Goal: Task Accomplishment & Management: Manage account settings

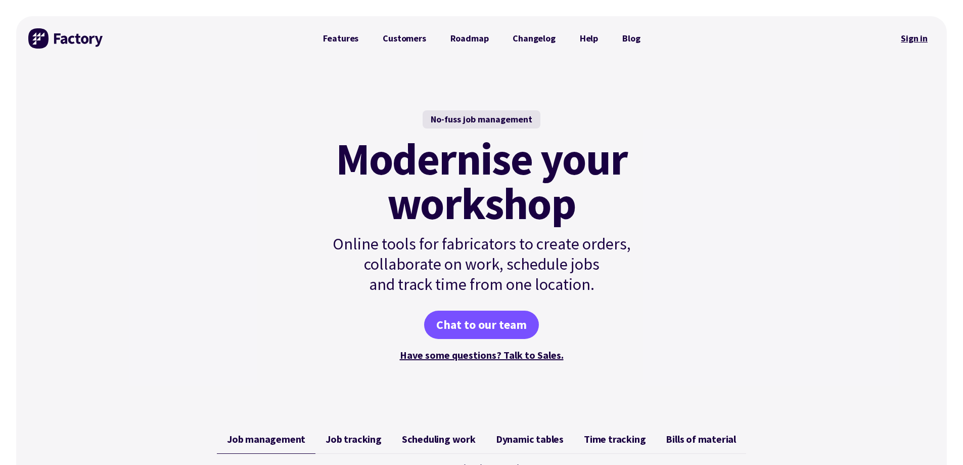
click at [905, 35] on link "Sign in" at bounding box center [914, 38] width 41 height 23
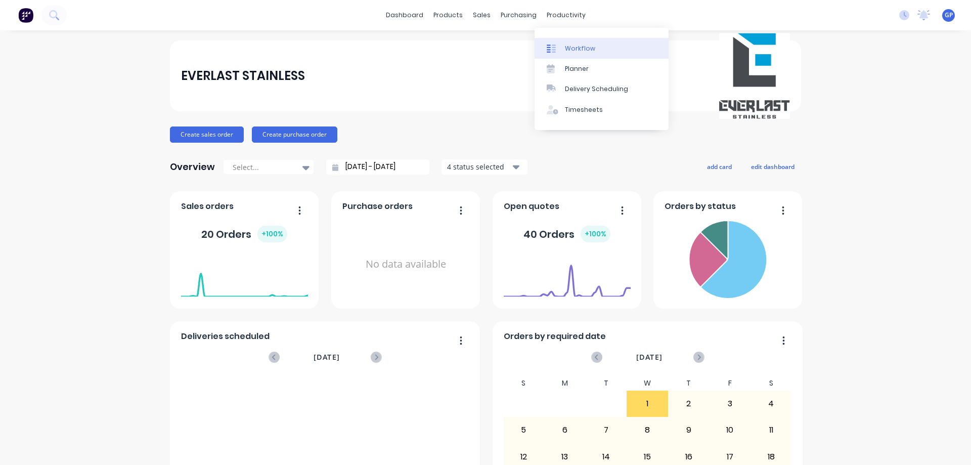
click at [569, 47] on div "Workflow" at bounding box center [580, 48] width 30 height 9
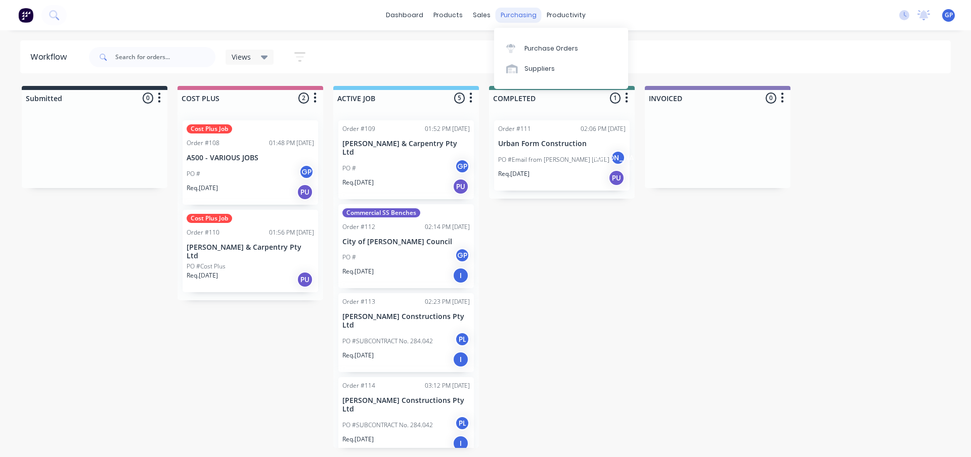
click at [517, 18] on div "purchasing" at bounding box center [519, 15] width 46 height 15
click at [477, 16] on div "sales" at bounding box center [482, 15] width 28 height 15
click at [451, 17] on div "products" at bounding box center [447, 15] width 39 height 15
click at [421, 17] on link "dashboard" at bounding box center [405, 15] width 48 height 15
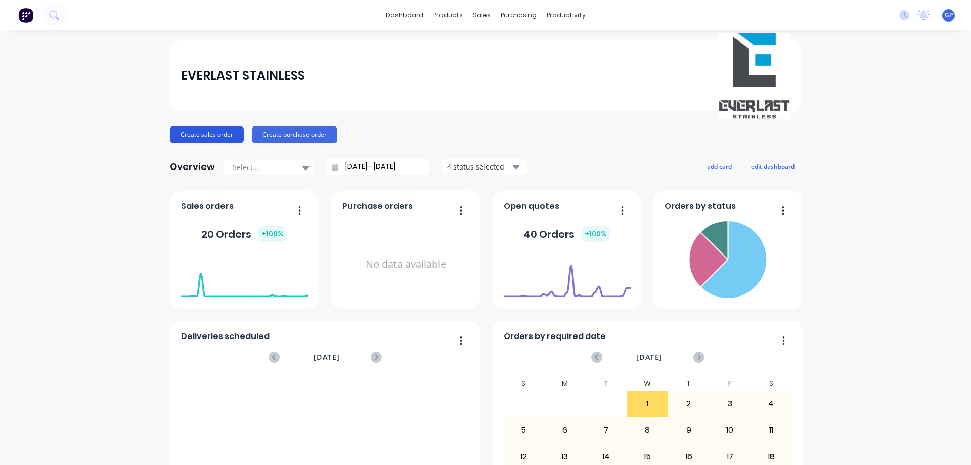
click at [226, 139] on button "Create sales order" at bounding box center [207, 134] width 74 height 16
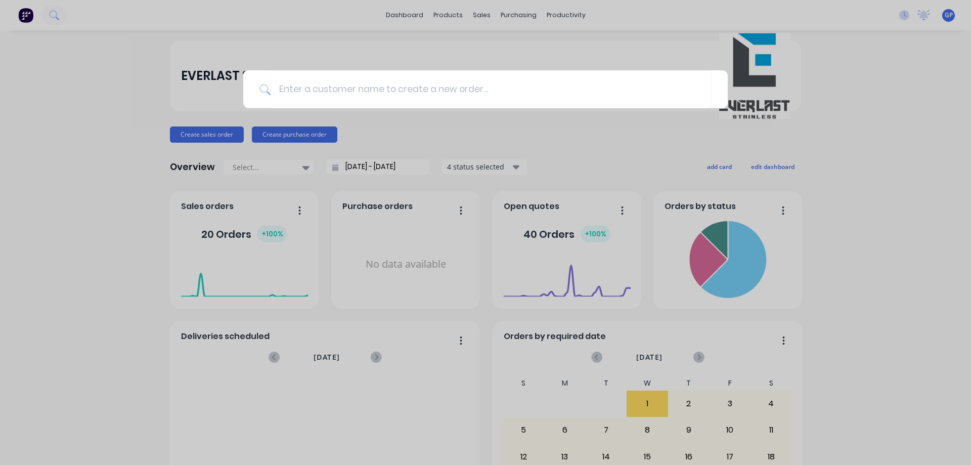
click at [284, 131] on div at bounding box center [485, 232] width 971 height 465
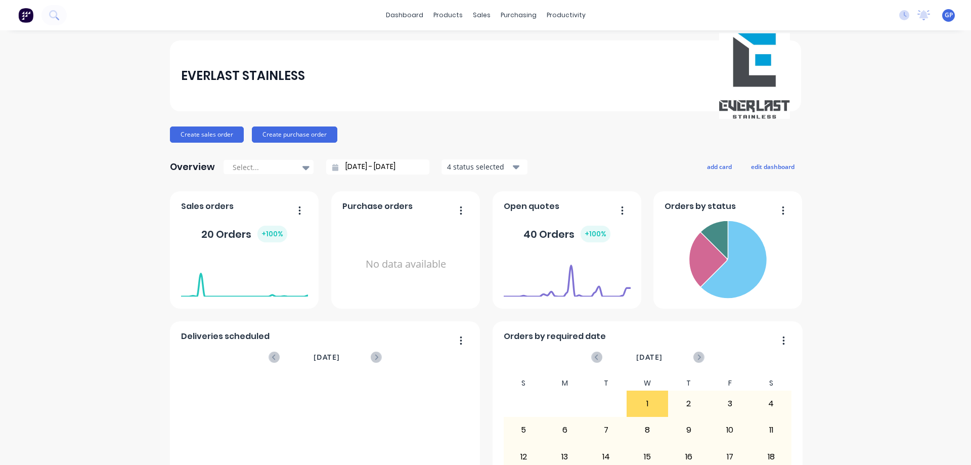
click at [284, 131] on button "Create purchase order" at bounding box center [294, 134] width 85 height 16
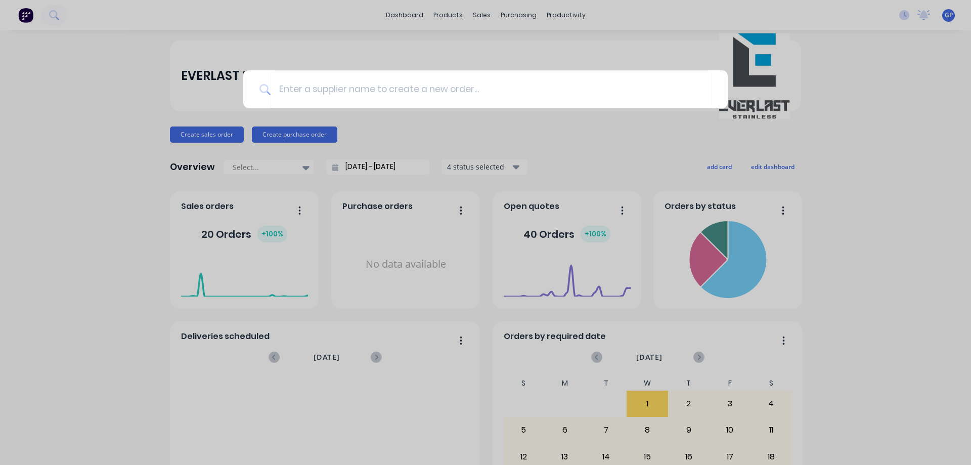
click at [449, 130] on div at bounding box center [485, 232] width 971 height 465
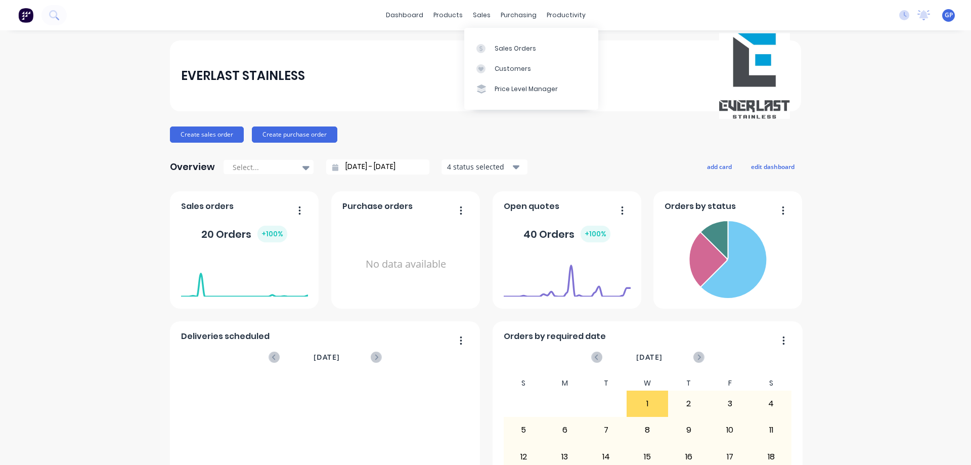
click at [440, 94] on div "EVERLAST STAINLESS" at bounding box center [485, 75] width 609 height 85
click at [294, 129] on button "Create purchase order" at bounding box center [294, 134] width 85 height 16
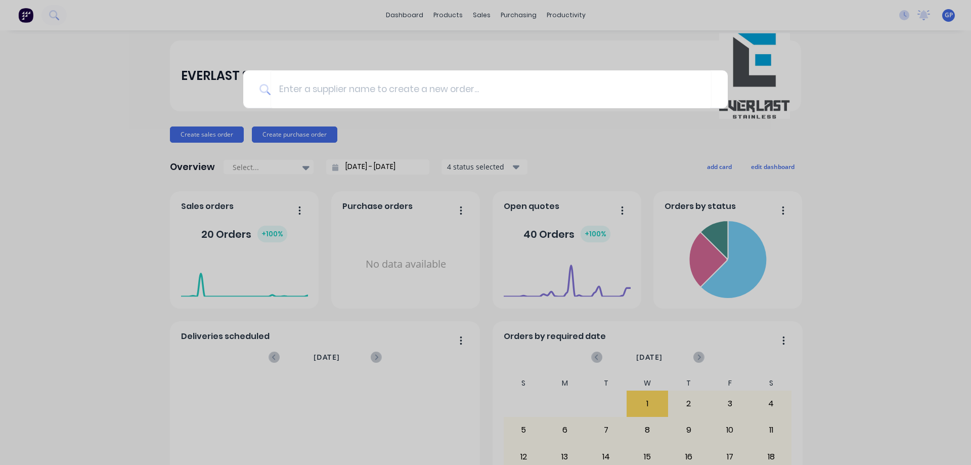
click at [804, 128] on div at bounding box center [485, 232] width 971 height 465
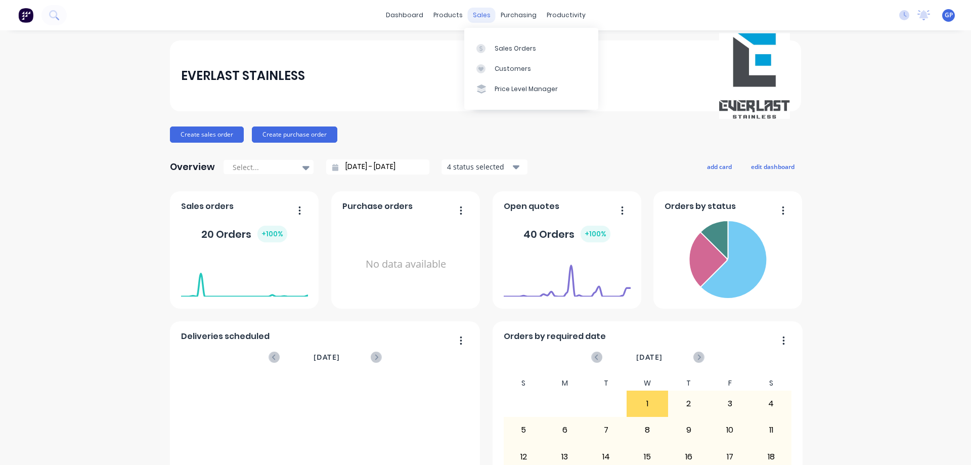
click at [476, 9] on div "sales" at bounding box center [482, 15] width 28 height 15
click at [495, 50] on div "Sales Orders" at bounding box center [515, 48] width 41 height 9
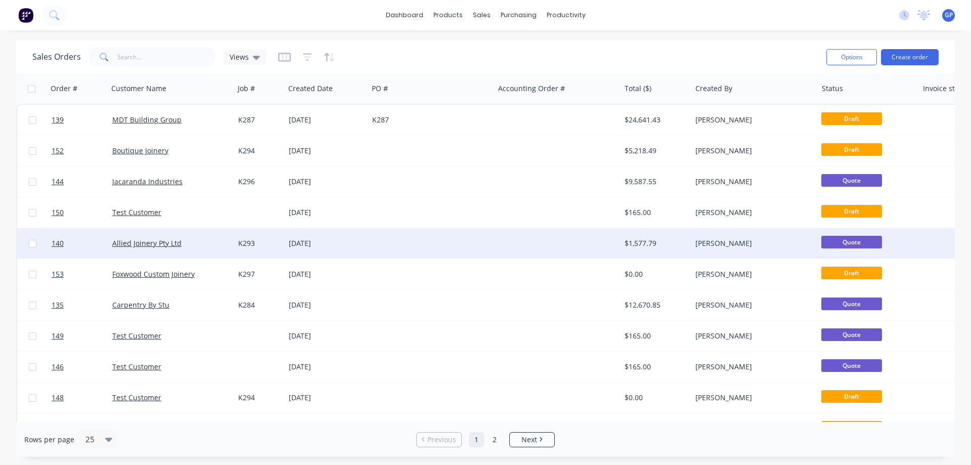
click at [466, 242] on div at bounding box center [431, 243] width 126 height 30
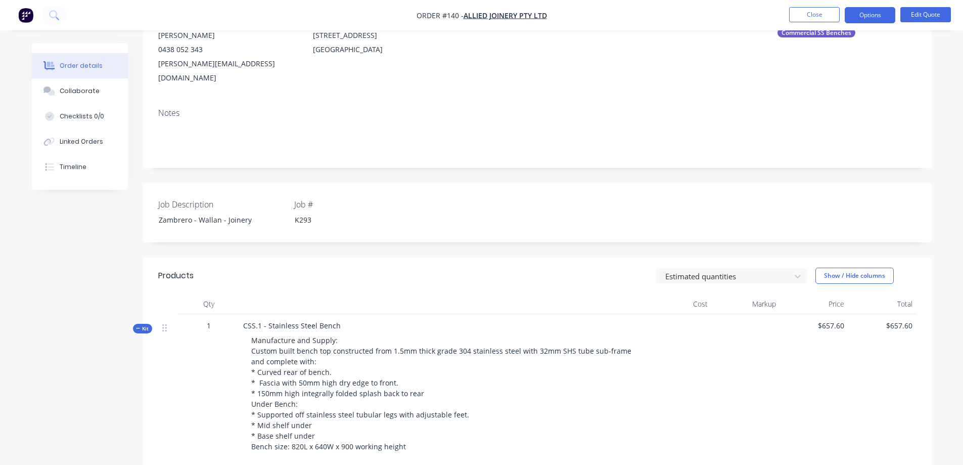
scroll to position [51, 0]
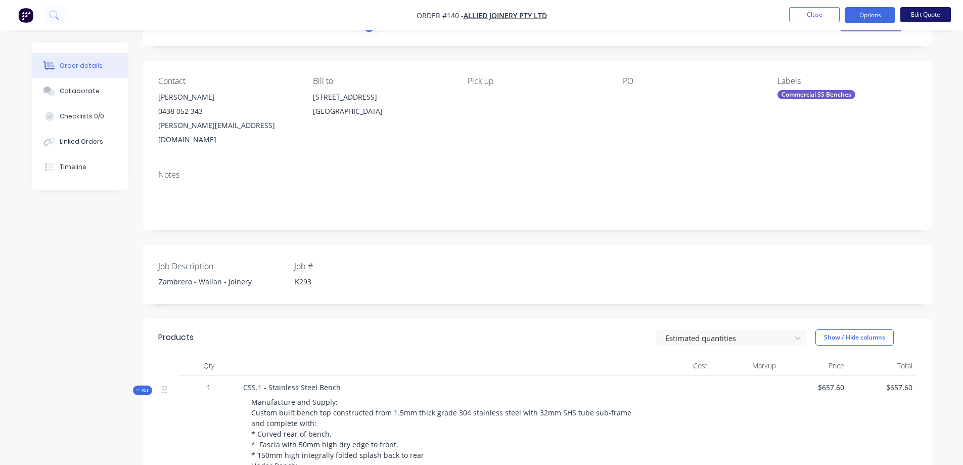
click at [929, 17] on button "Edit Quote" at bounding box center [926, 14] width 51 height 15
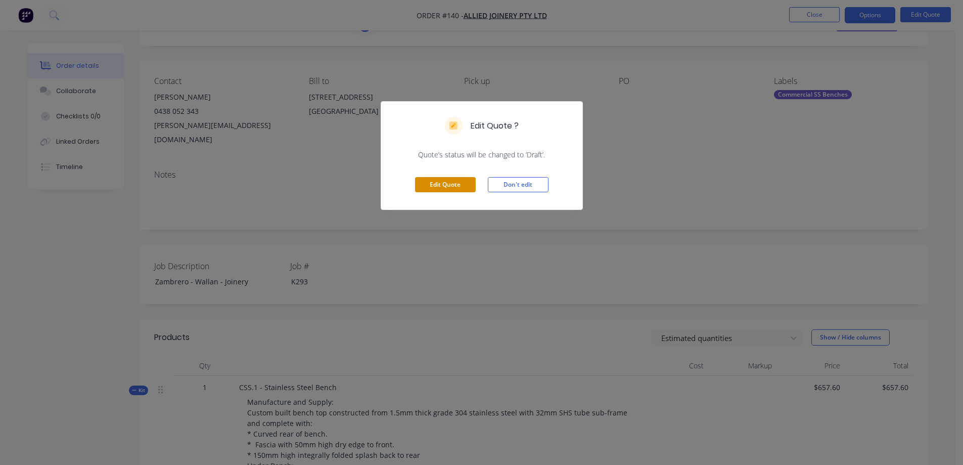
click at [450, 183] on button "Edit Quote" at bounding box center [445, 184] width 61 height 15
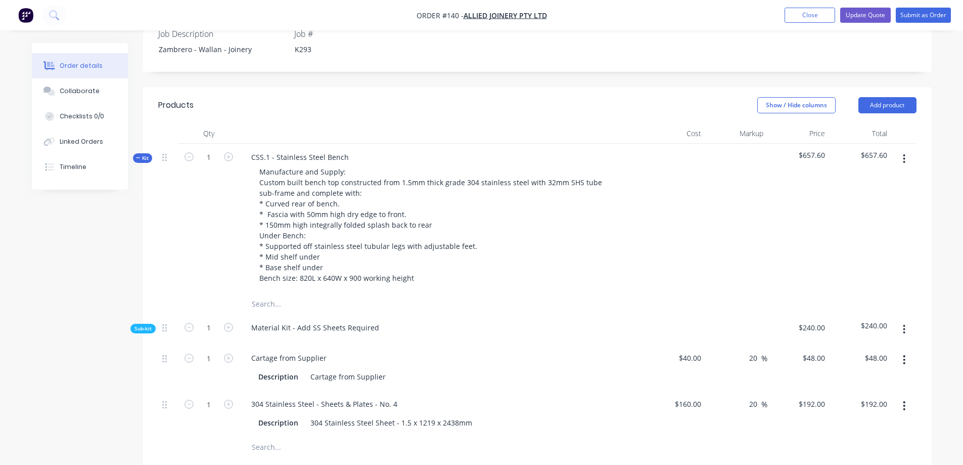
scroll to position [303, 0]
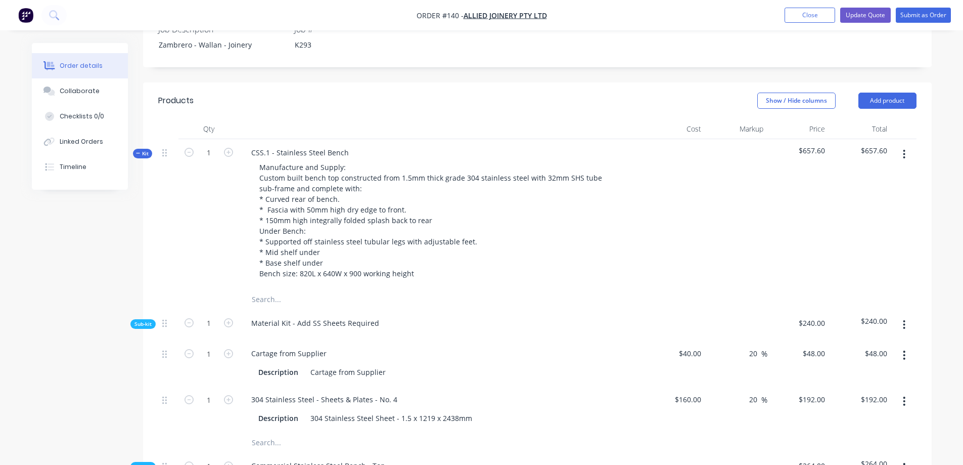
click at [138, 153] on icon "button" at bounding box center [138, 153] width 4 height 1
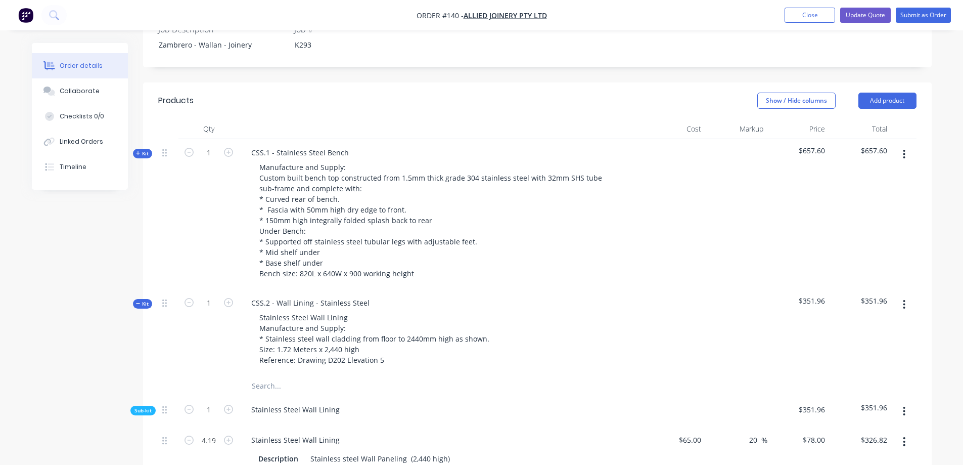
click at [146, 300] on span "Kit" at bounding box center [142, 304] width 13 height 8
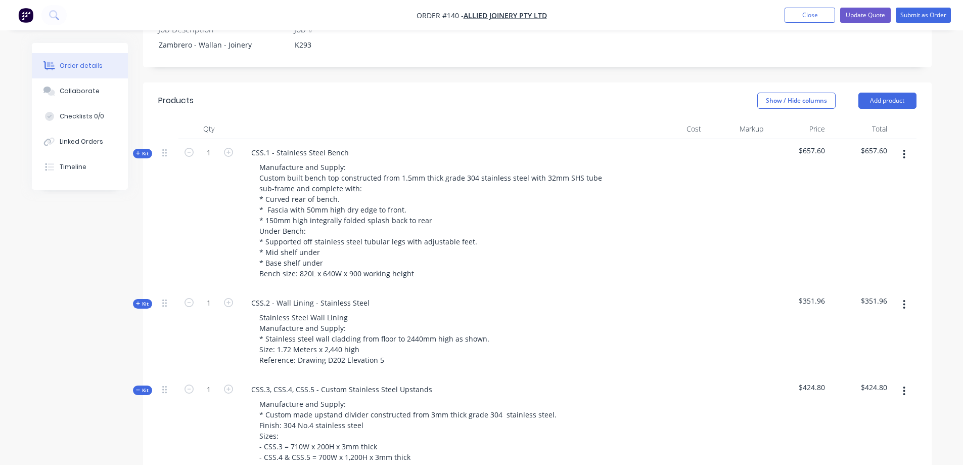
click at [140, 386] on span "Kit" at bounding box center [142, 390] width 13 height 8
click at [142, 150] on span "Kit" at bounding box center [142, 154] width 13 height 8
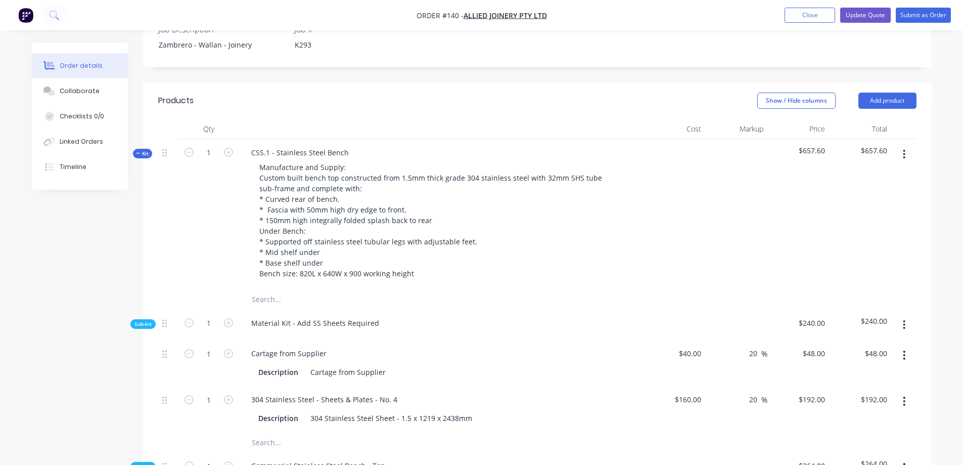
click at [142, 150] on span "Kit" at bounding box center [142, 154] width 13 height 8
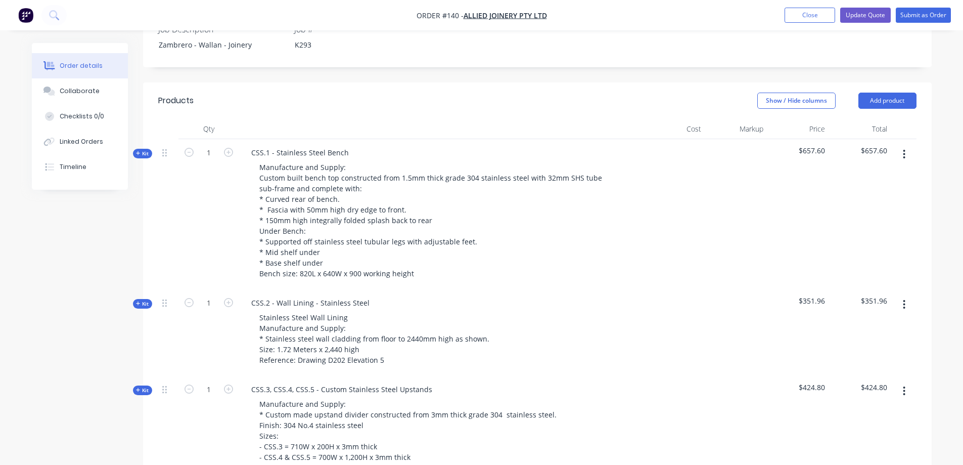
click at [138, 151] on icon "button" at bounding box center [138, 153] width 4 height 4
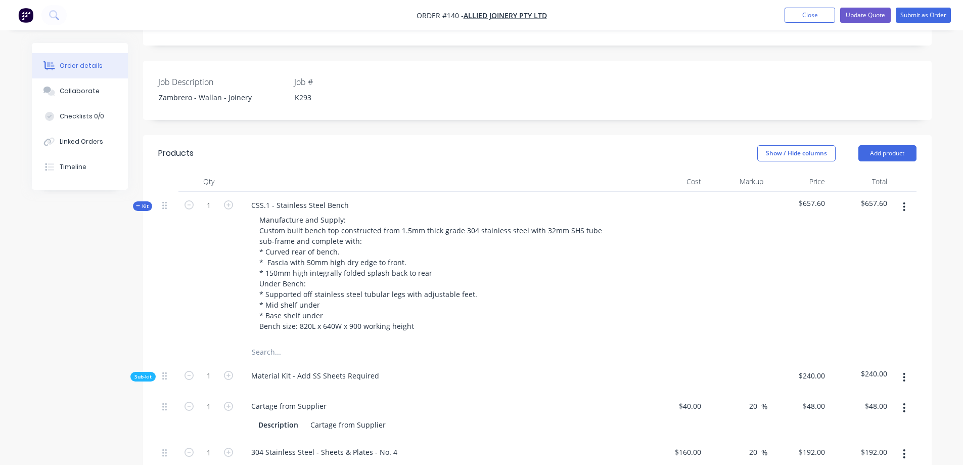
scroll to position [253, 0]
click at [150, 371] on span "Sub-kit" at bounding box center [143, 375] width 17 height 8
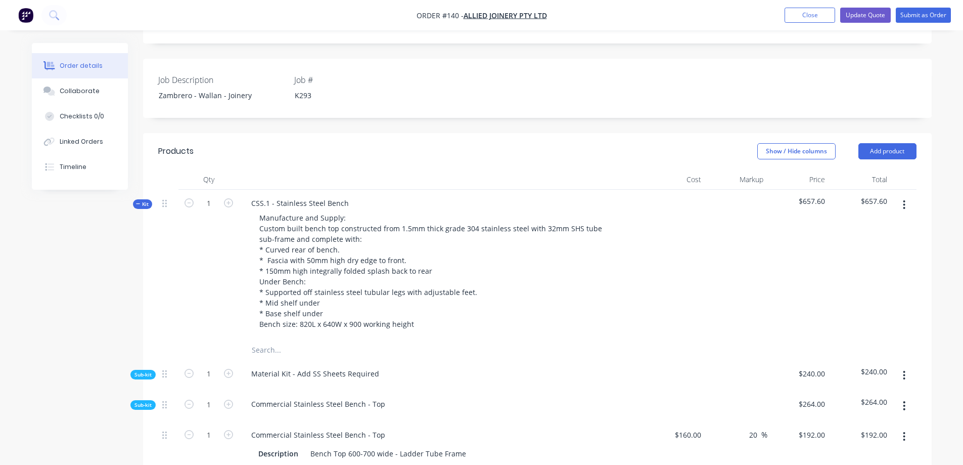
click at [147, 401] on span "Sub-kit" at bounding box center [143, 405] width 17 height 8
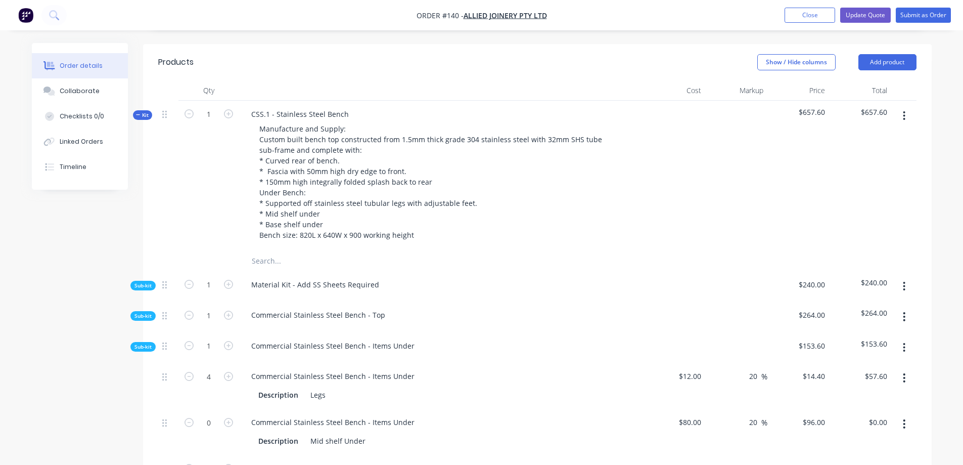
scroll to position [354, 0]
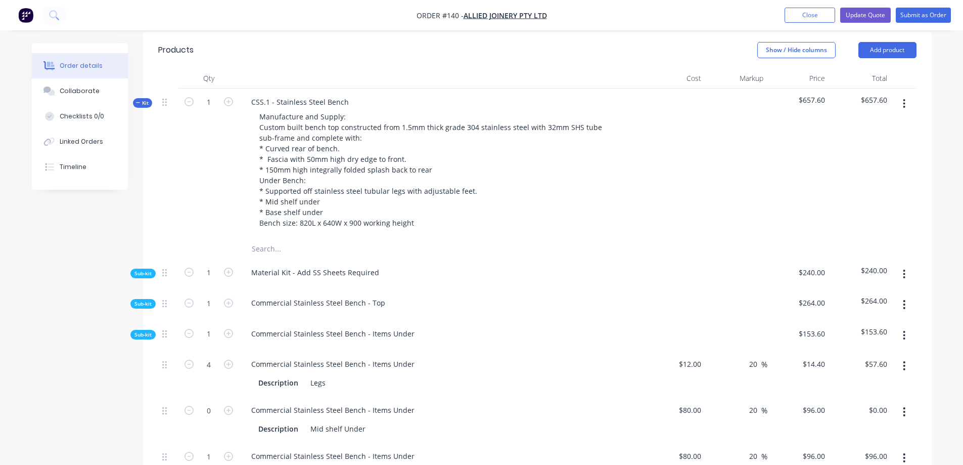
click at [145, 331] on span "Sub-kit" at bounding box center [143, 335] width 17 height 8
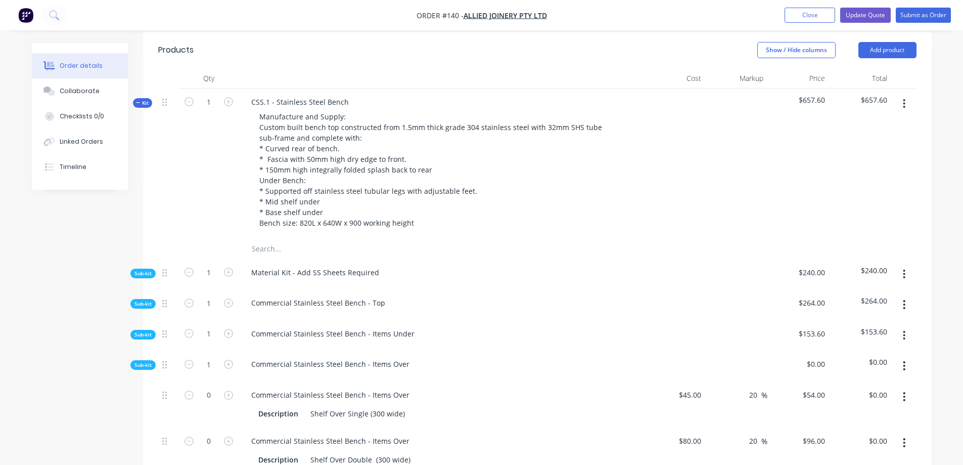
click at [147, 361] on span "Sub-kit" at bounding box center [143, 365] width 17 height 8
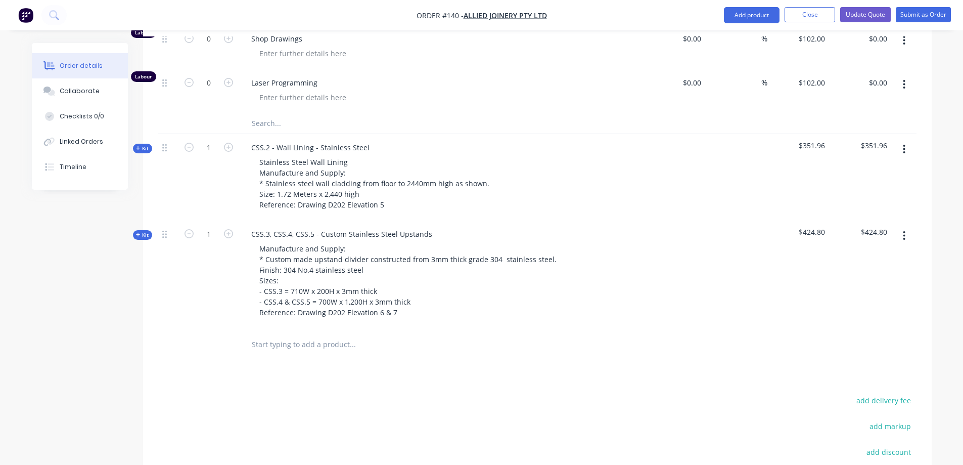
scroll to position [1086, 0]
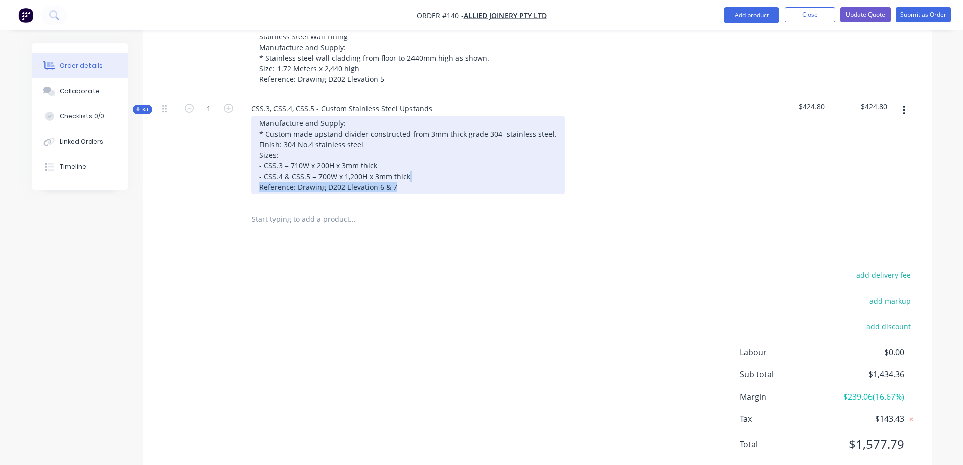
drag, startPoint x: 507, startPoint y: 152, endPoint x: 481, endPoint y: 159, distance: 26.7
click at [481, 159] on div "Manufacture and Supply: * Custom made upstand divider constructed from 3mm thic…" at bounding box center [408, 155] width 314 height 78
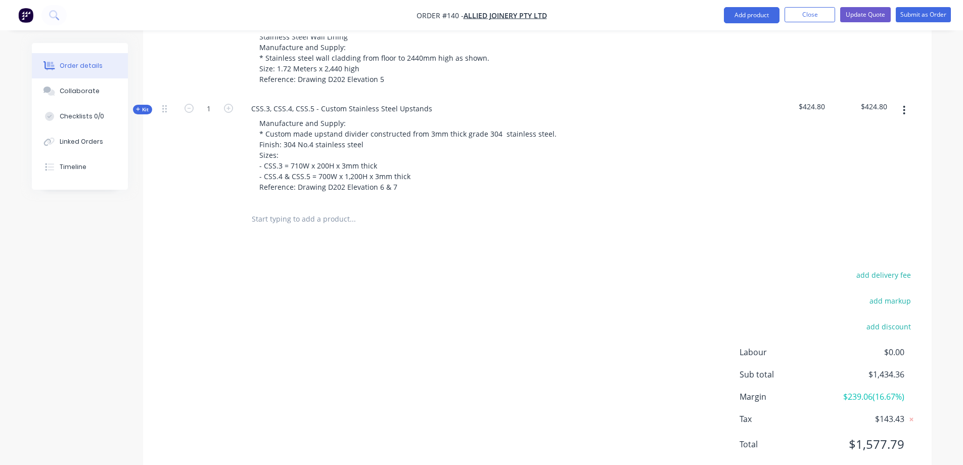
click at [616, 165] on div "Manufacture and Supply: * Custom made upstand divider constructed from 3mm thic…" at bounding box center [441, 155] width 396 height 78
click at [607, 203] on div at bounding box center [537, 219] width 759 height 33
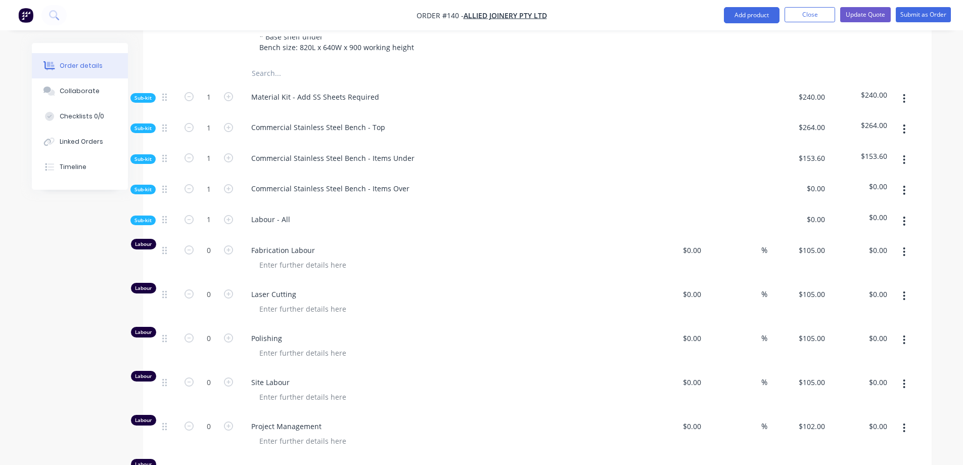
scroll to position [530, 0]
click at [228, 245] on icon "button" at bounding box center [228, 249] width 9 height 9
type input "1"
type input "$105.00"
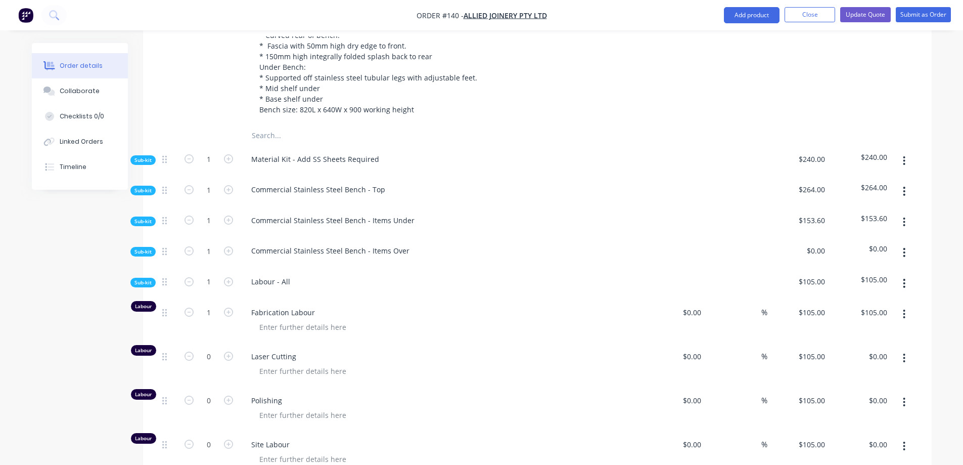
scroll to position [479, 0]
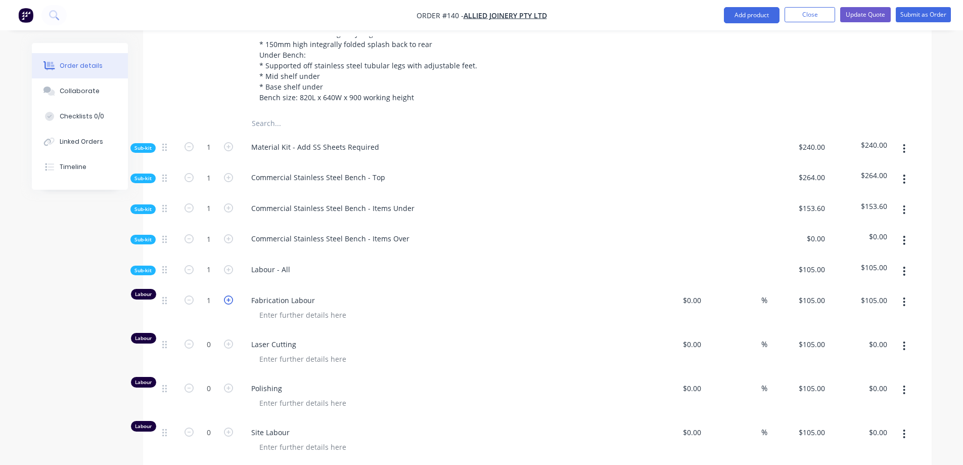
click at [232, 295] on icon "button" at bounding box center [228, 299] width 9 height 9
type input "2"
type input "$210.00"
click at [232, 295] on icon "button" at bounding box center [228, 299] width 9 height 9
type input "3"
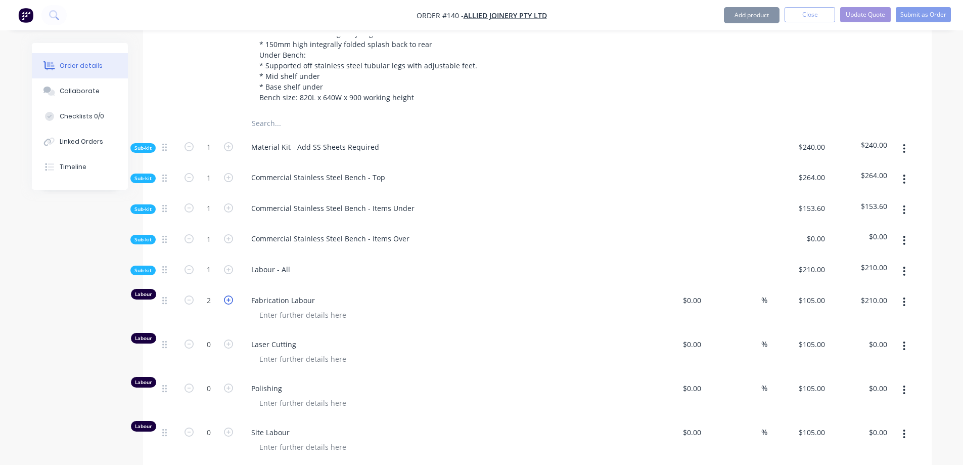
type input "$315.00"
click at [232, 295] on icon "button" at bounding box center [228, 299] width 9 height 9
type input "4"
type input "$420.00"
click at [232, 295] on icon "button" at bounding box center [228, 299] width 9 height 9
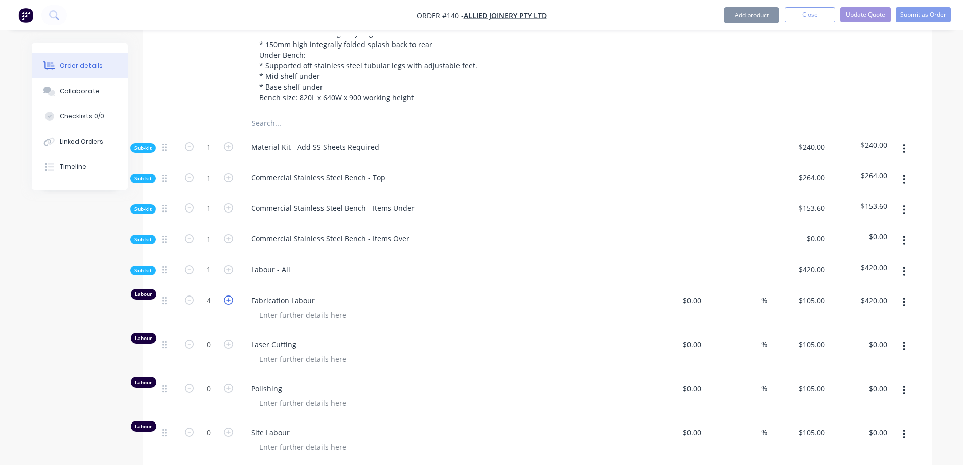
type input "5"
type input "$525.00"
click at [232, 295] on icon "button" at bounding box center [228, 299] width 9 height 9
type input "6"
type input "$630.00"
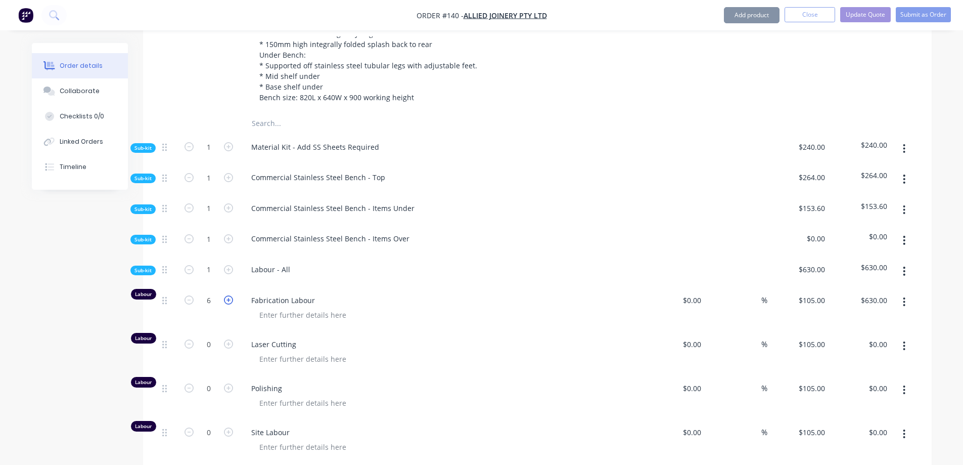
click at [232, 295] on icon "button" at bounding box center [228, 299] width 9 height 9
type input "7"
type input "$735.00"
click at [232, 295] on icon "button" at bounding box center [228, 299] width 9 height 9
type input "8"
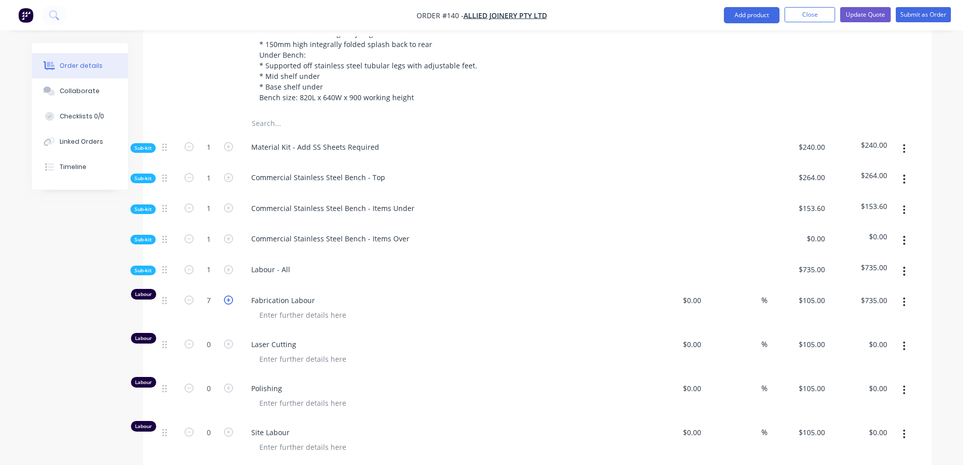
type input "$840.00"
click at [184, 294] on button "button" at bounding box center [189, 299] width 13 height 11
type input "7"
type input "$735.00"
click at [230, 339] on icon "button" at bounding box center [228, 343] width 9 height 9
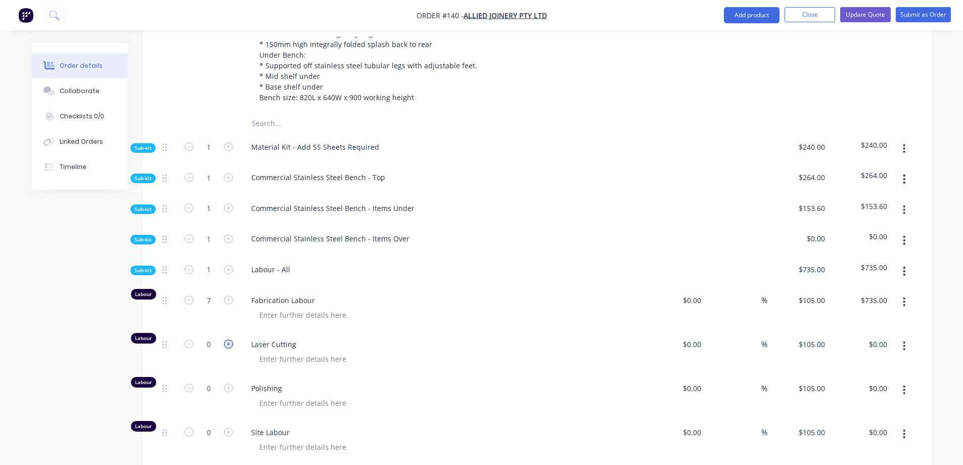
type input "1"
type input "$105.00"
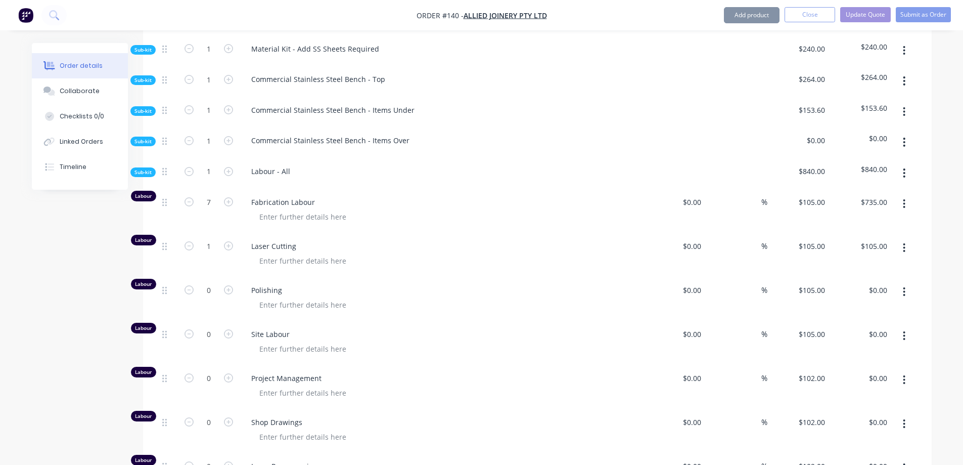
scroll to position [581, 0]
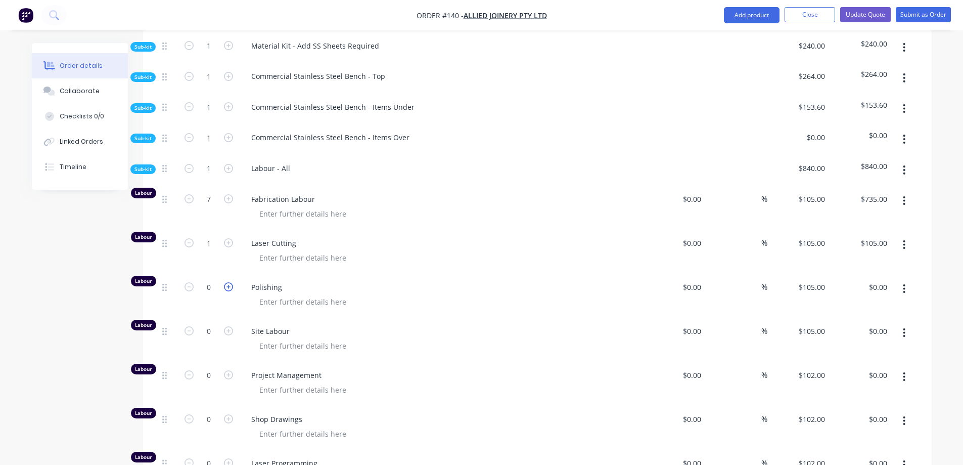
click at [231, 282] on icon "button" at bounding box center [228, 286] width 9 height 9
type input "1"
type input "$105.00"
click at [228, 282] on icon "button" at bounding box center [228, 286] width 9 height 9
type input "2"
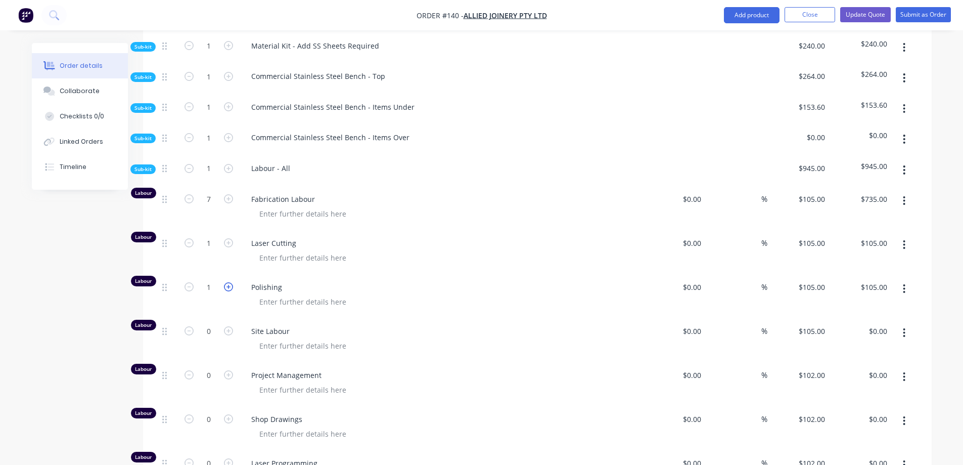
type input "$210.00"
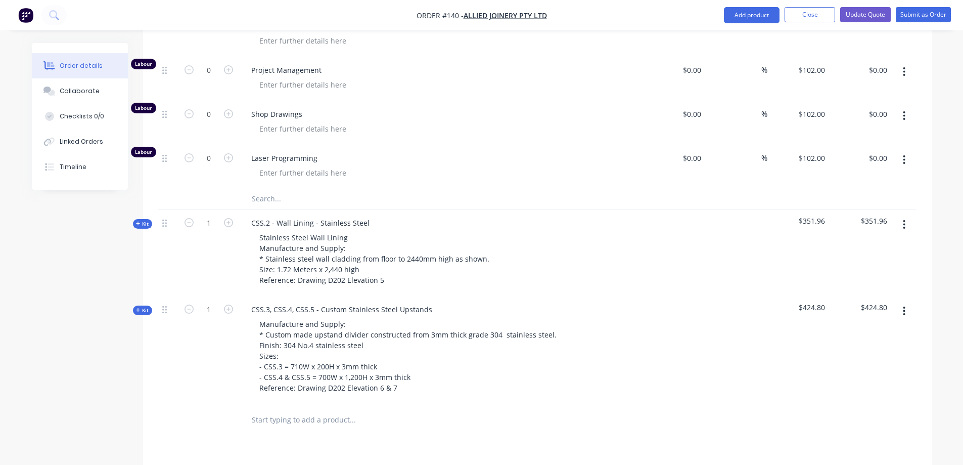
scroll to position [884, 0]
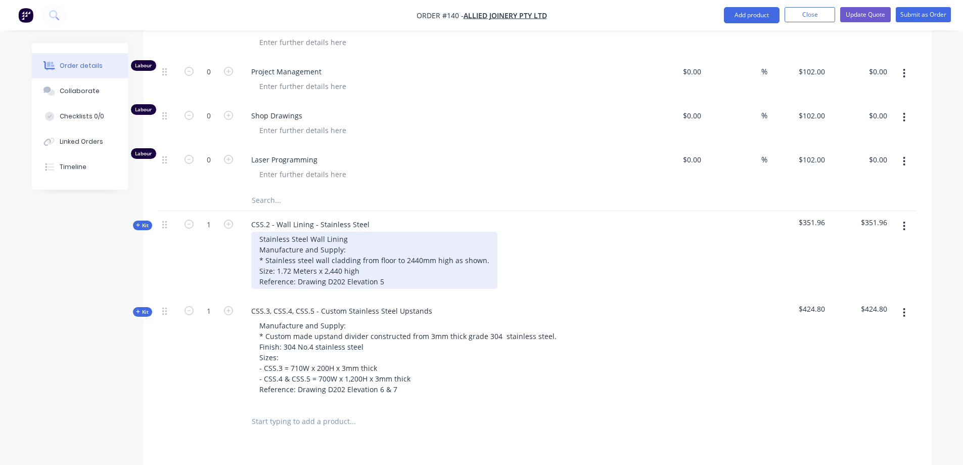
click at [422, 248] on div "Stainless Steel Wall Lining Manufacture and Supply: * Stainless steel wall clad…" at bounding box center [374, 260] width 246 height 57
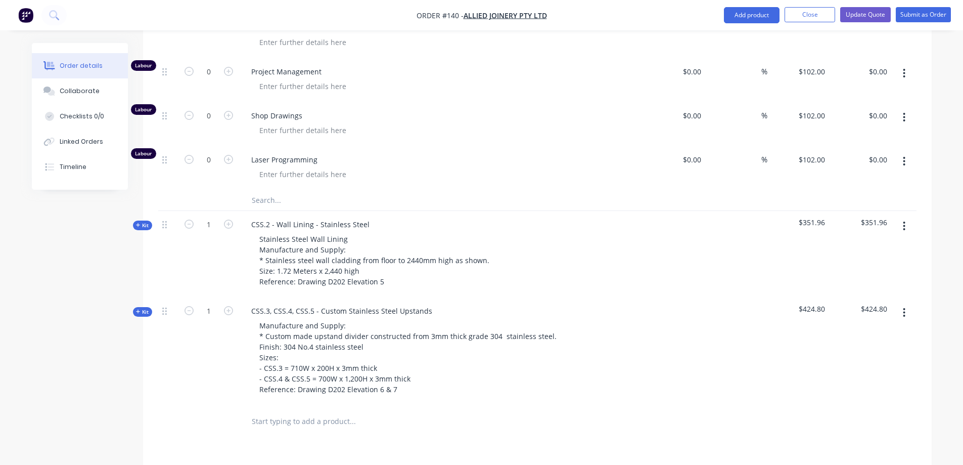
click at [528, 262] on div "CSS.2 - Wall Lining - Stainless Steel Stainless Steel Wall Lining Manufacture a…" at bounding box center [441, 254] width 405 height 86
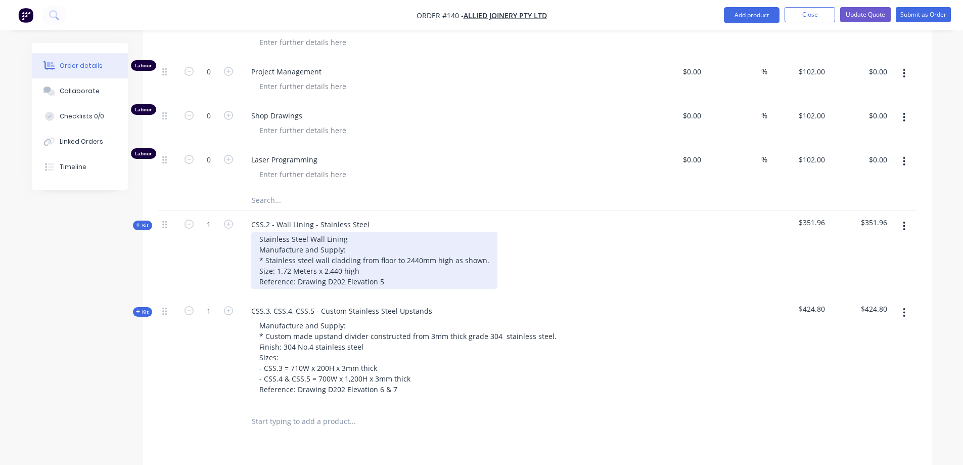
click at [405, 251] on div "Stainless Steel Wall Lining Manufacture and Supply: * Stainless steel wall clad…" at bounding box center [374, 260] width 246 height 57
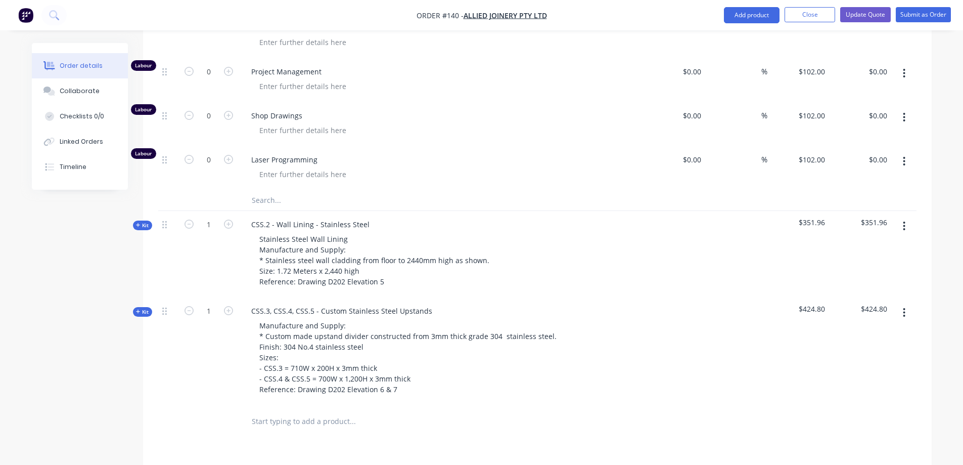
click at [601, 255] on div "Stainless Steel Wall Lining Manufacture and Supply: * Stainless steel wall clad…" at bounding box center [441, 260] width 396 height 57
click at [136, 223] on icon "button" at bounding box center [138, 225] width 5 height 5
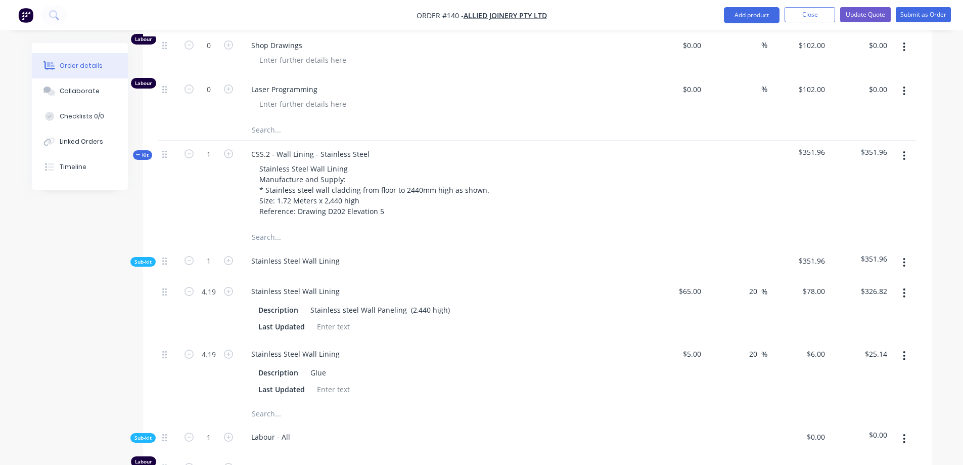
scroll to position [935, 0]
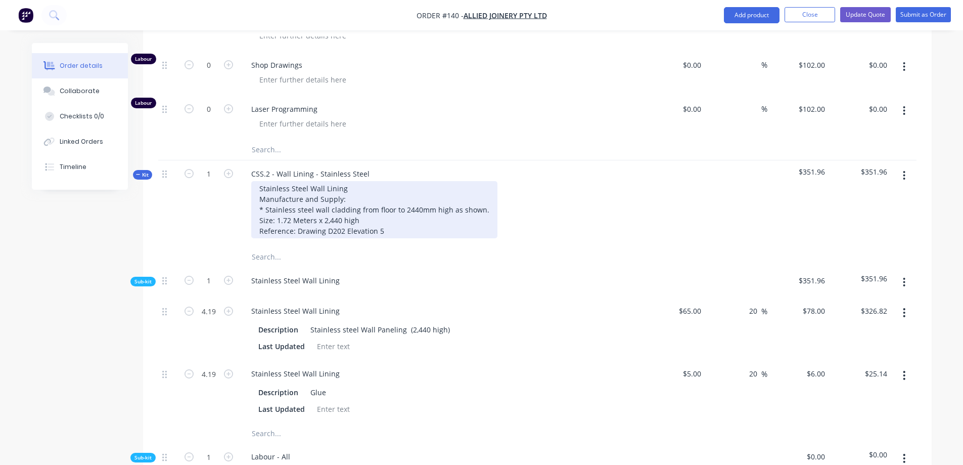
click at [390, 205] on div "Stainless Steel Wall Lining Manufacture and Supply: * Stainless steel wall clad…" at bounding box center [374, 209] width 246 height 57
click at [367, 181] on div "Stainless Steel Wall Lining Manufacture and Supply: * Stainless steel wall clad…" at bounding box center [374, 209] width 246 height 57
click at [349, 181] on div "Stainless Steel Wall Lining flat sheet only. Manufacture and Supply: * Stainles…" at bounding box center [374, 209] width 246 height 57
click at [408, 181] on div "Stainless Steel Wall Lining Flat sheet only. Manufacture and Supply: * Stainles…" at bounding box center [374, 209] width 246 height 57
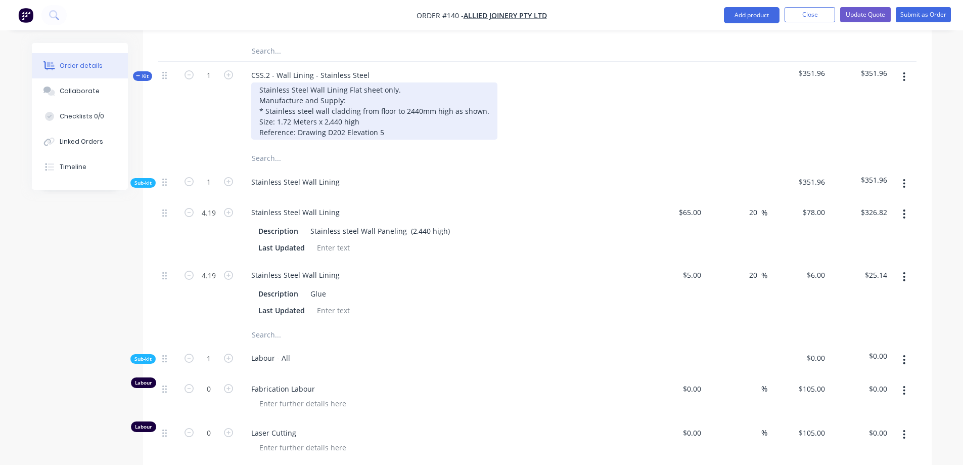
scroll to position [1036, 0]
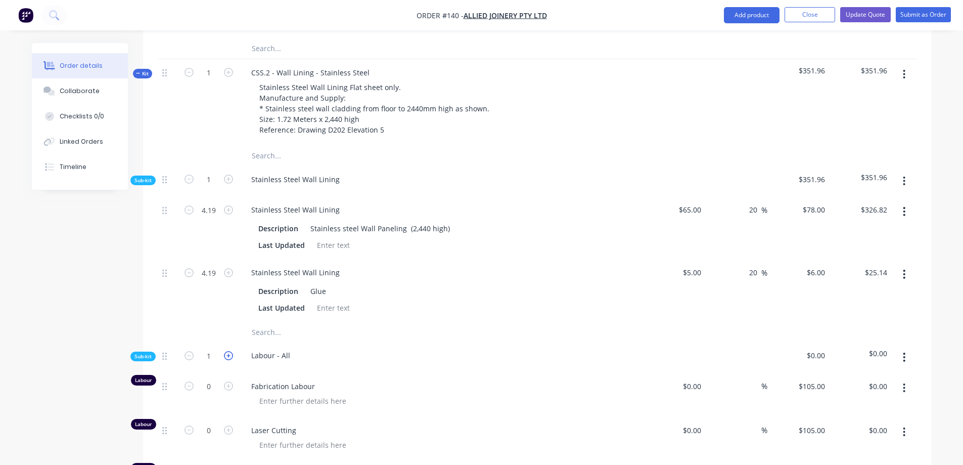
click at [230, 351] on icon "button" at bounding box center [228, 355] width 9 height 9
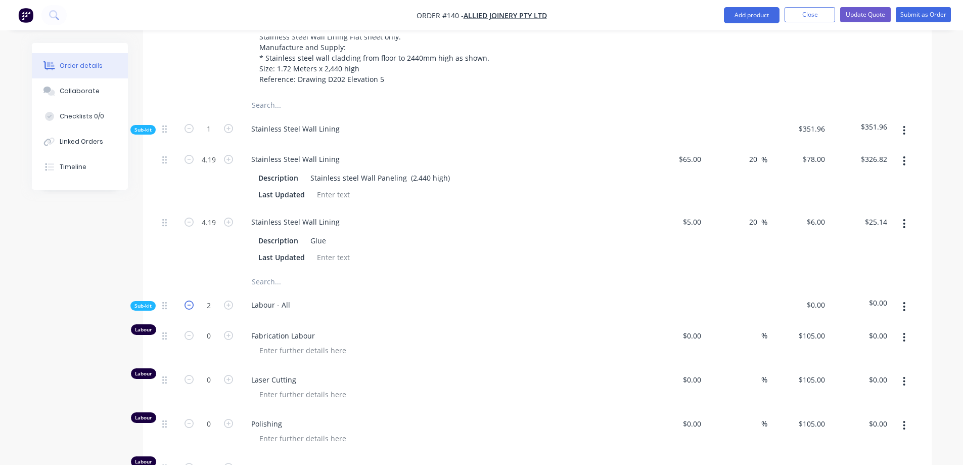
click at [187, 300] on icon "button" at bounding box center [189, 304] width 9 height 9
type input "1"
click at [231, 331] on icon "button" at bounding box center [228, 335] width 9 height 9
type input "1"
type input "$105.00"
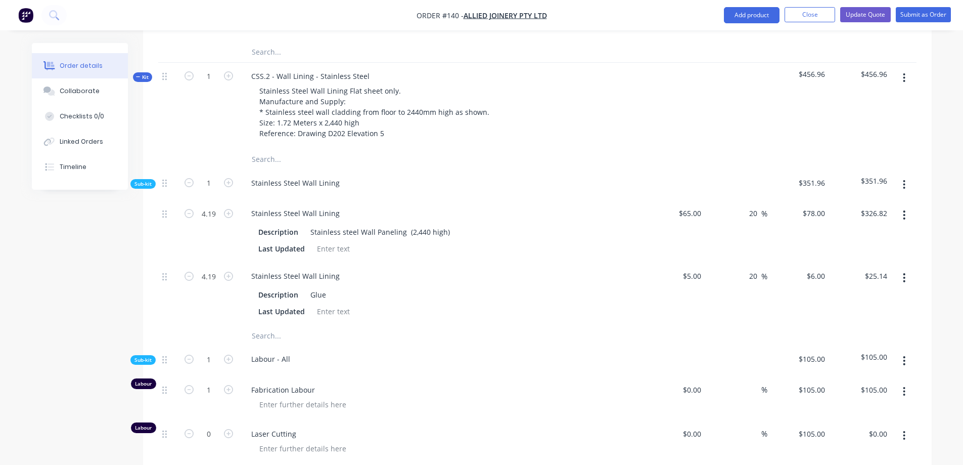
scroll to position [1036, 0]
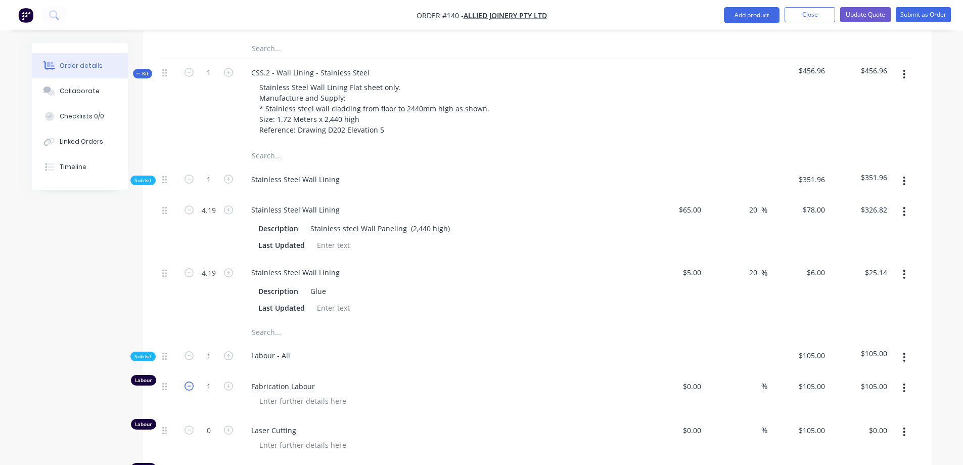
click at [191, 381] on icon "button" at bounding box center [189, 385] width 9 height 9
type input "0"
type input "$0.00"
click at [148, 352] on span "Sub-kit" at bounding box center [143, 356] width 17 height 8
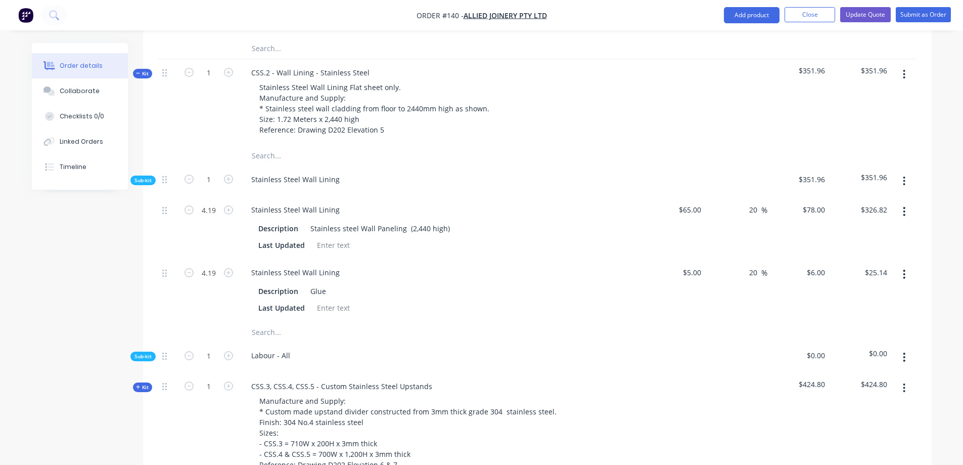
click at [148, 352] on span "Sub-kit" at bounding box center [143, 356] width 17 height 8
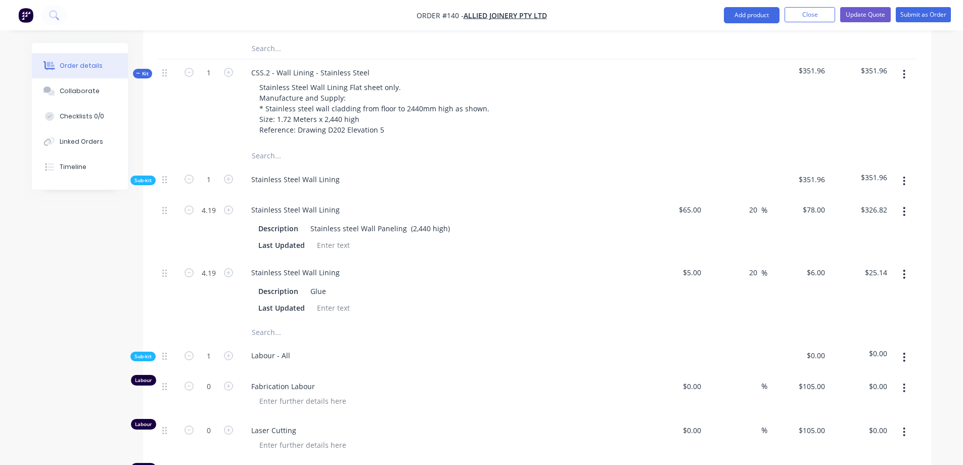
click at [141, 177] on span "Sub-kit" at bounding box center [143, 181] width 17 height 8
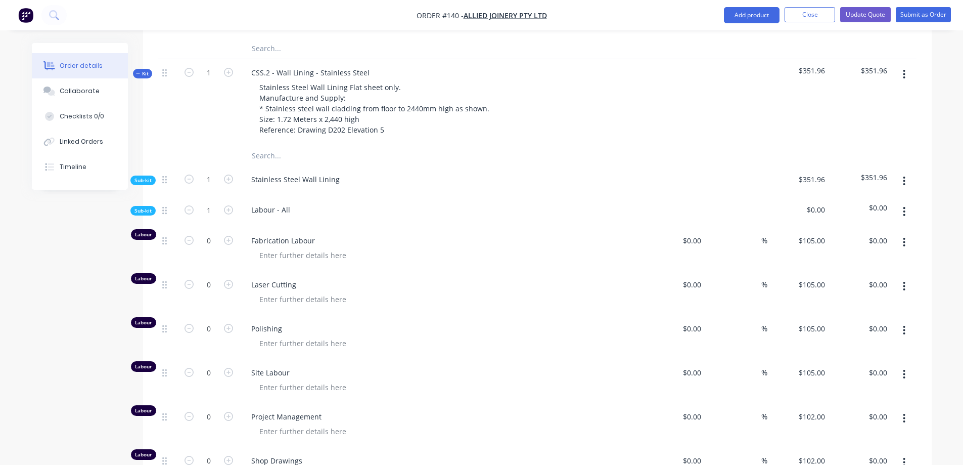
click at [149, 207] on span "Sub-kit" at bounding box center [143, 211] width 17 height 8
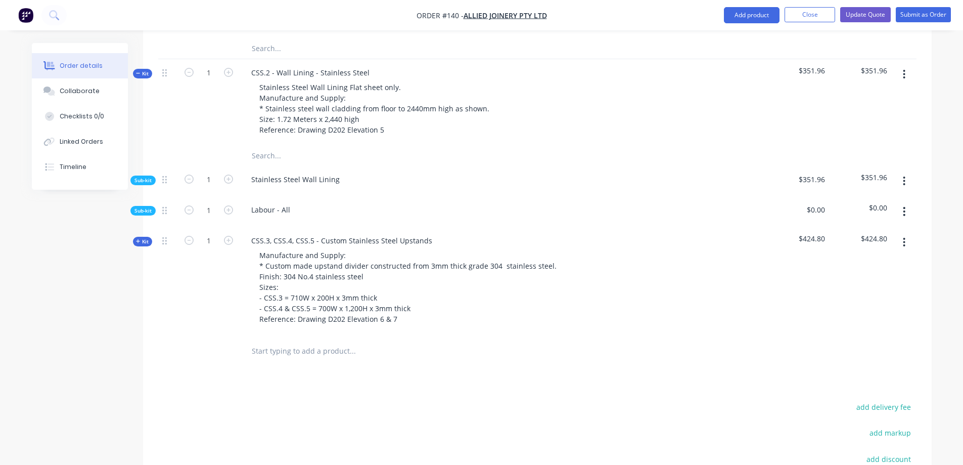
click at [149, 207] on span "Sub-kit" at bounding box center [143, 211] width 17 height 8
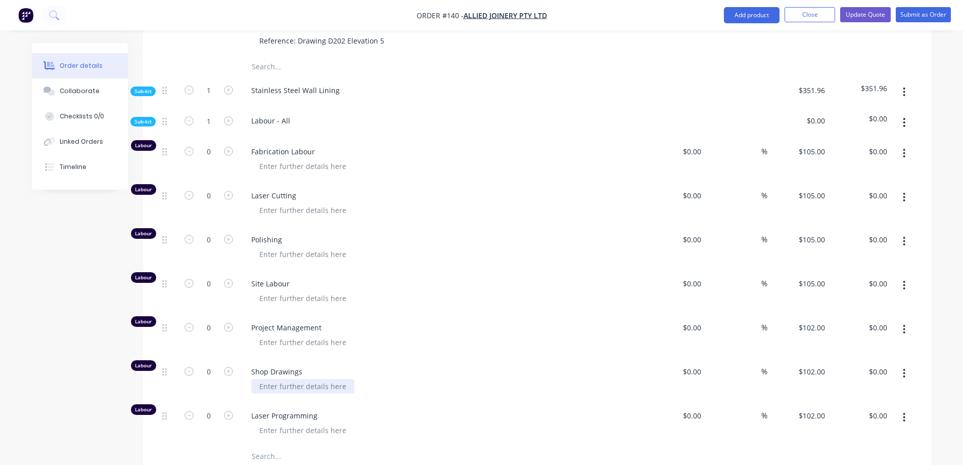
scroll to position [1137, 0]
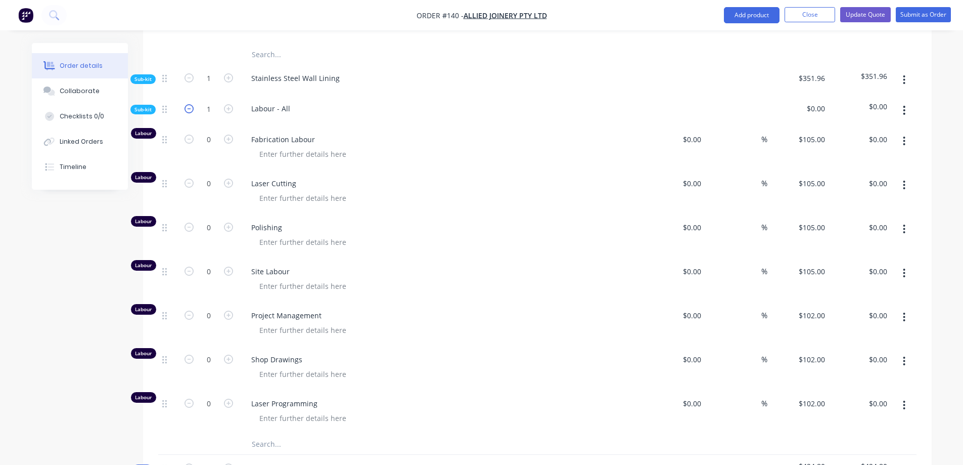
click at [192, 104] on icon "button" at bounding box center [189, 108] width 9 height 9
click at [225, 104] on icon "button" at bounding box center [228, 108] width 9 height 9
click at [190, 104] on icon "button" at bounding box center [189, 108] width 9 height 9
type input "1"
click at [232, 135] on icon "button" at bounding box center [228, 139] width 9 height 9
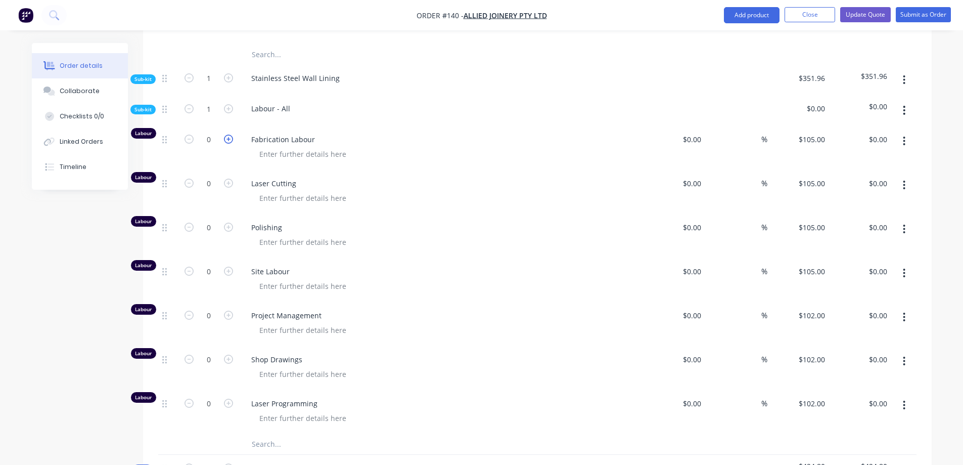
type input "1"
type input "$105.00"
click at [232, 135] on icon "button" at bounding box center [228, 139] width 9 height 9
type input "2"
type input "$210.00"
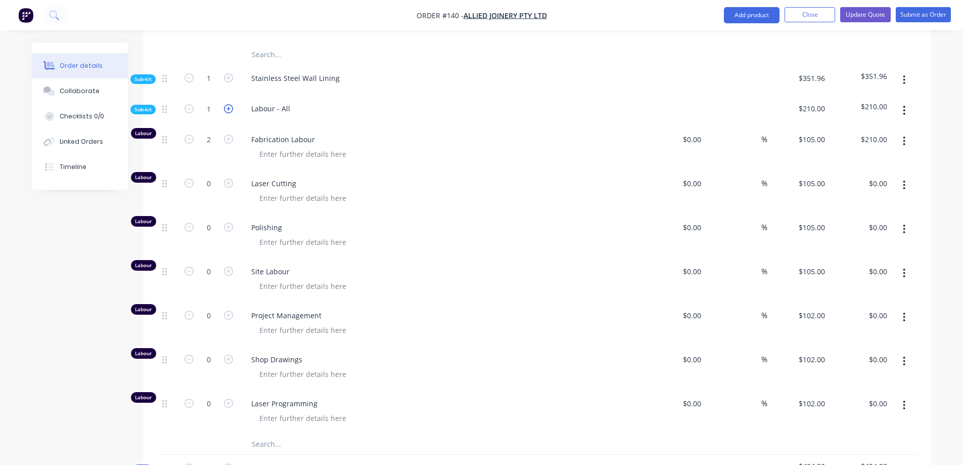
click at [230, 104] on icon "button" at bounding box center [228, 108] width 9 height 9
type input "2"
type input "4"
type input "$420.00"
click at [188, 104] on icon "button" at bounding box center [189, 108] width 9 height 9
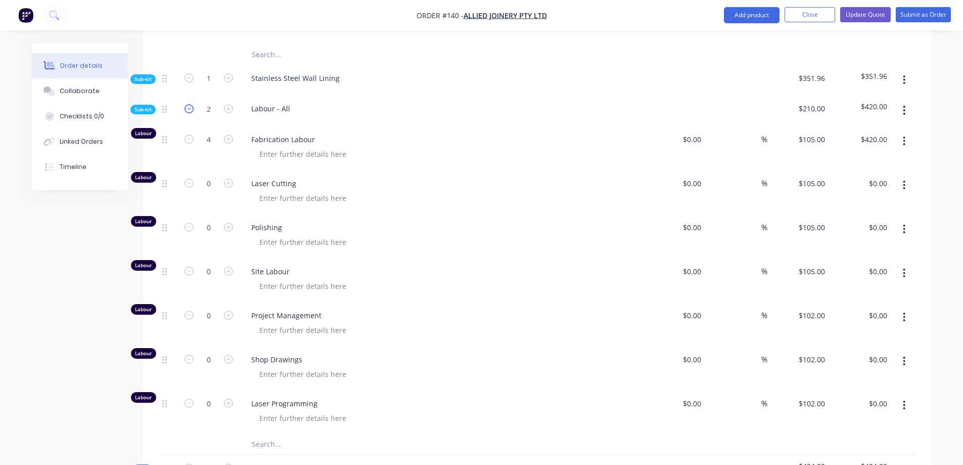
type input "1"
type input "2"
type input "$210.00"
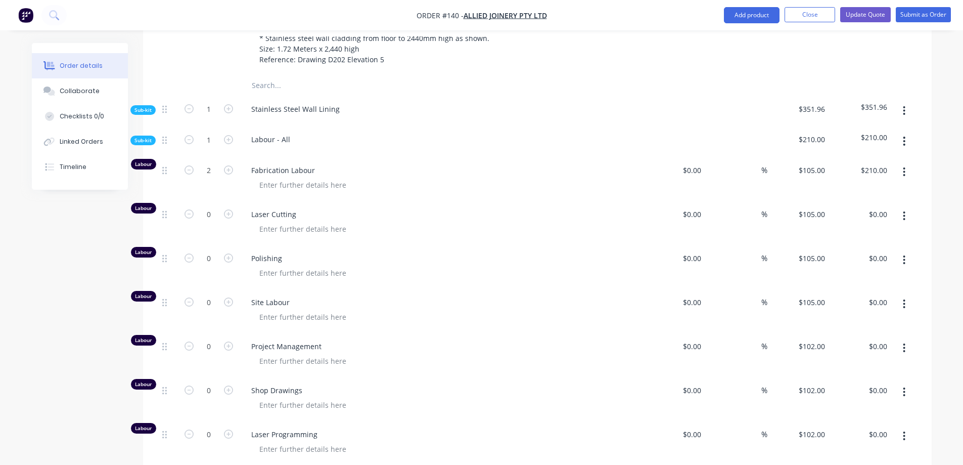
scroll to position [1086, 0]
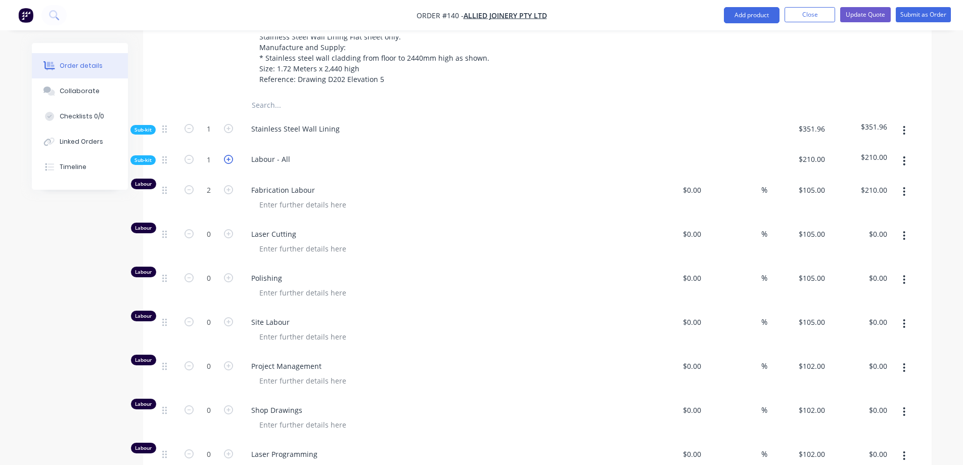
click at [231, 155] on icon "button" at bounding box center [228, 159] width 9 height 9
type input "2"
type input "4"
type input "$420.00"
click at [186, 155] on icon "button" at bounding box center [189, 159] width 9 height 9
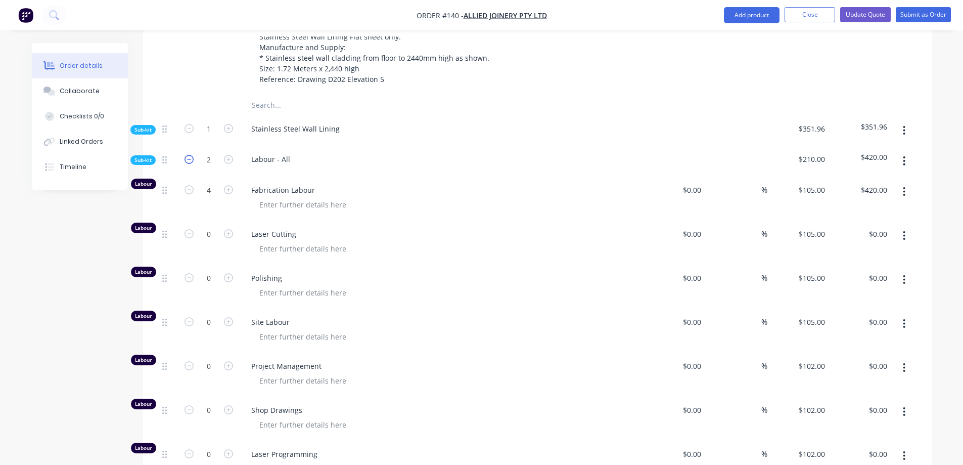
type input "1"
type input "2"
type input "$210.00"
click at [152, 155] on div "Sub-kit" at bounding box center [142, 160] width 25 height 10
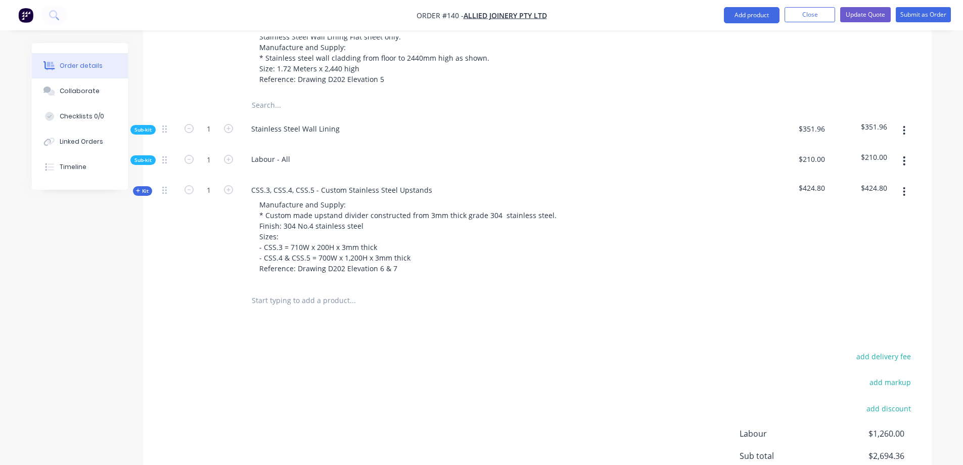
click at [139, 156] on span "Sub-kit" at bounding box center [143, 160] width 17 height 8
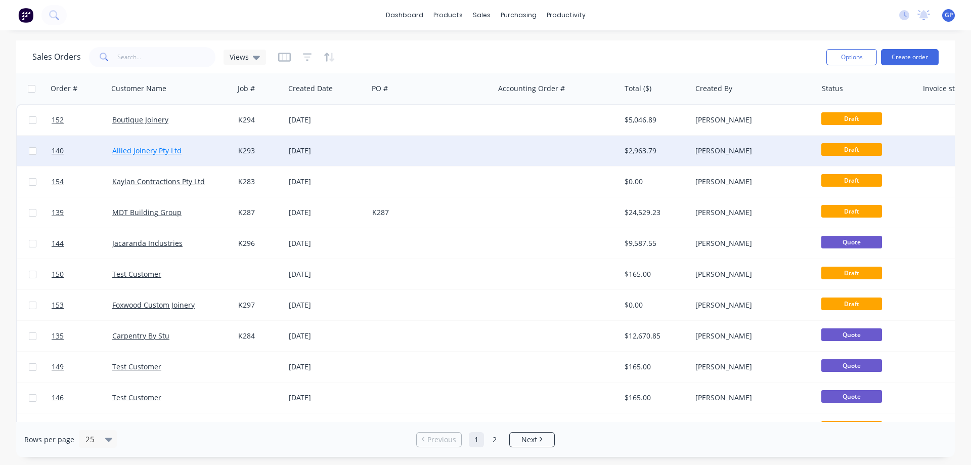
click at [155, 151] on link "Allied Joinery Pty Ltd" at bounding box center [146, 151] width 69 height 10
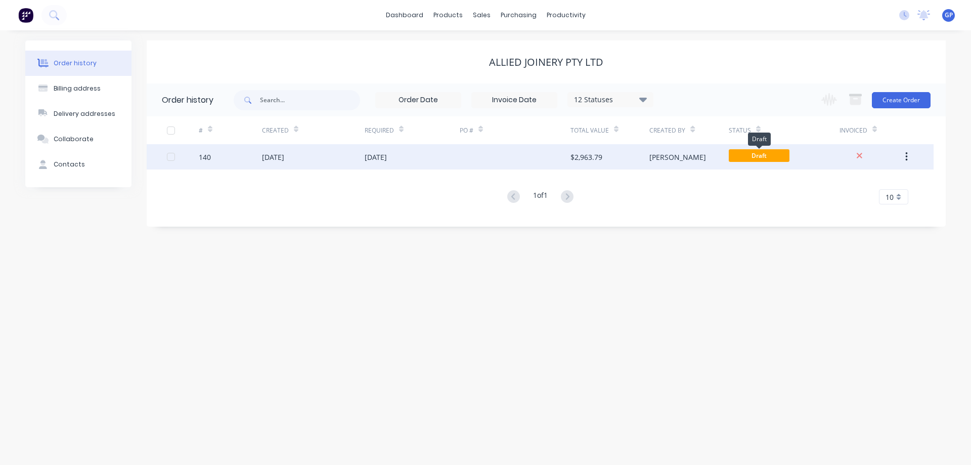
click at [754, 160] on span "Draft" at bounding box center [759, 155] width 61 height 13
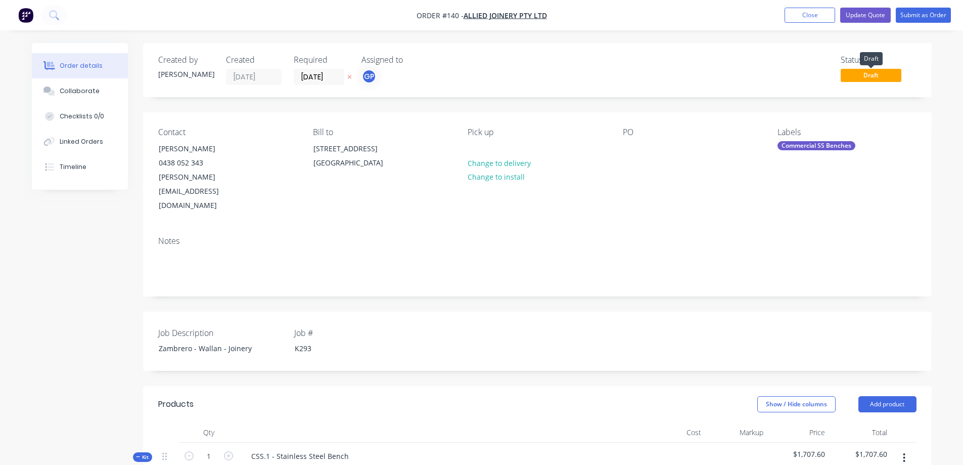
click at [844, 72] on span "Draft" at bounding box center [871, 75] width 61 height 13
click at [698, 118] on div "Contact Robert Tumino 0438 052 343 robert@alliedjoinery.com.au Bill to 12 Ameri…" at bounding box center [537, 170] width 789 height 116
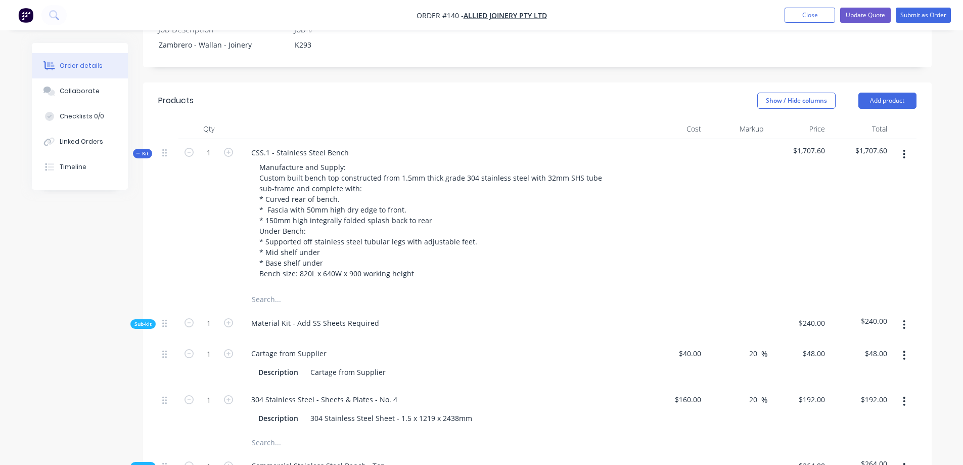
scroll to position [303, 0]
click at [570, 340] on div "Cartage from Supplier Description Cartage from Supplier" at bounding box center [441, 363] width 405 height 46
click at [146, 320] on span "Sub-kit" at bounding box center [143, 324] width 17 height 8
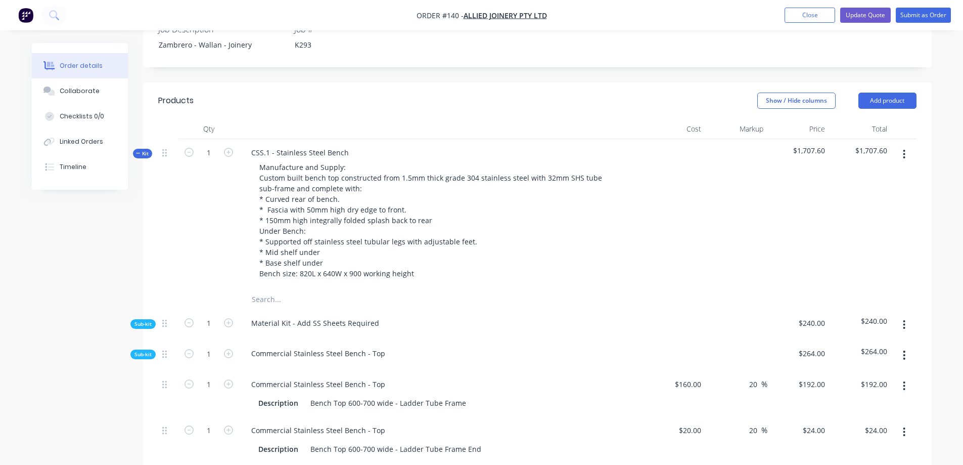
click at [144, 350] on span "Sub-kit" at bounding box center [143, 354] width 17 height 8
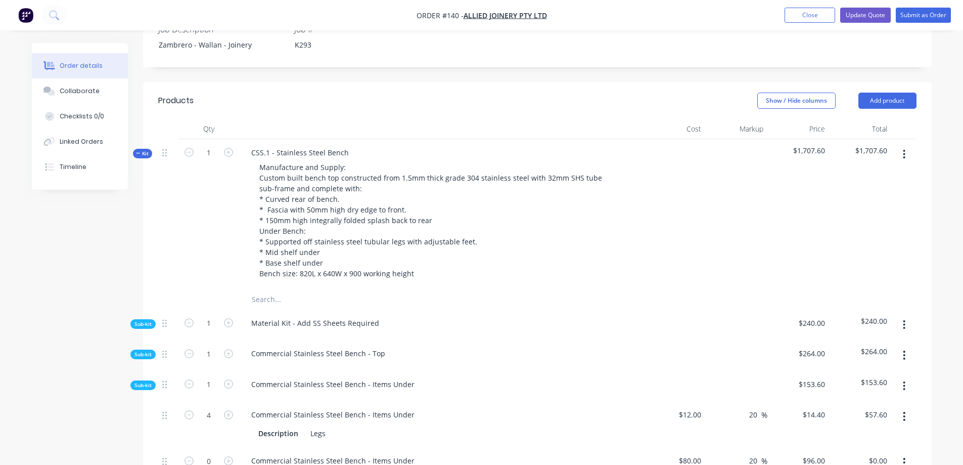
click at [145, 320] on span "Sub-kit" at bounding box center [143, 324] width 17 height 8
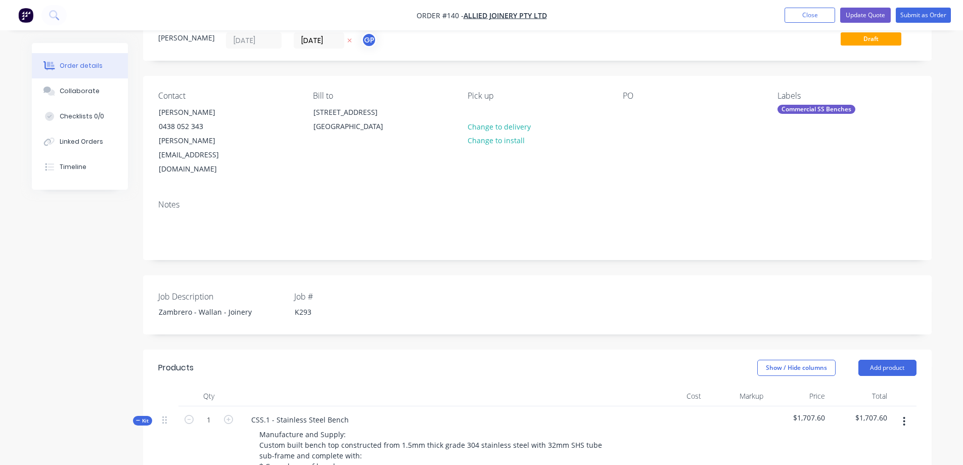
scroll to position [0, 0]
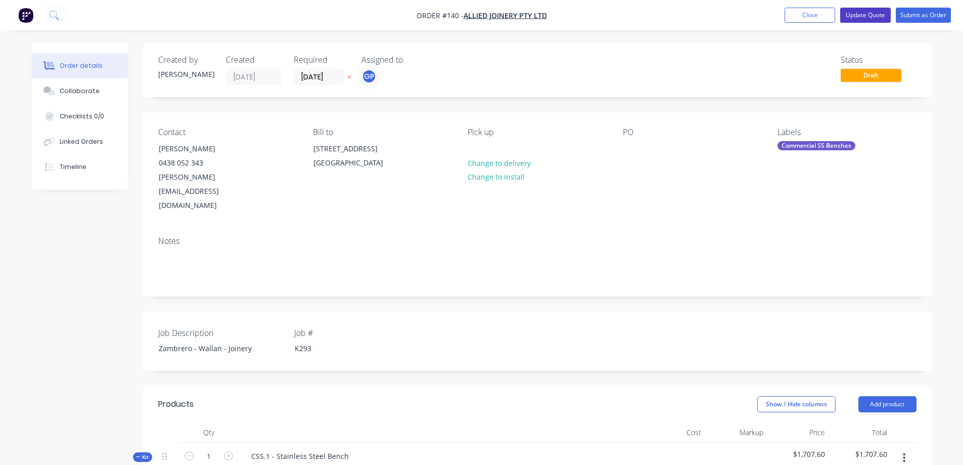
click at [866, 18] on button "Update Quote" at bounding box center [866, 15] width 51 height 15
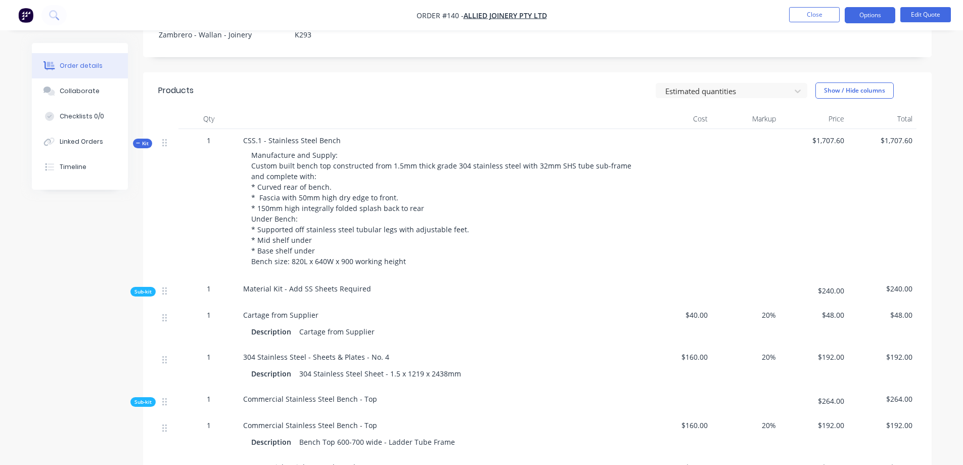
scroll to position [303, 0]
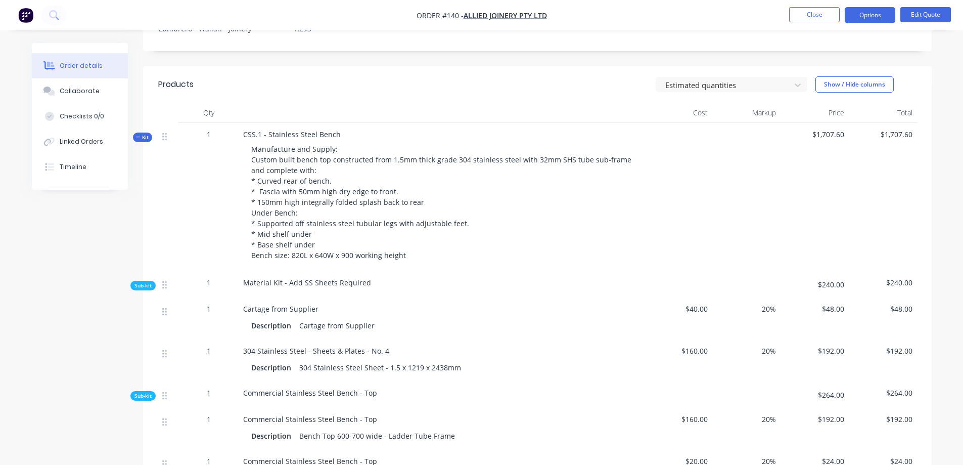
click at [142, 282] on span "Sub-kit" at bounding box center [143, 286] width 17 height 8
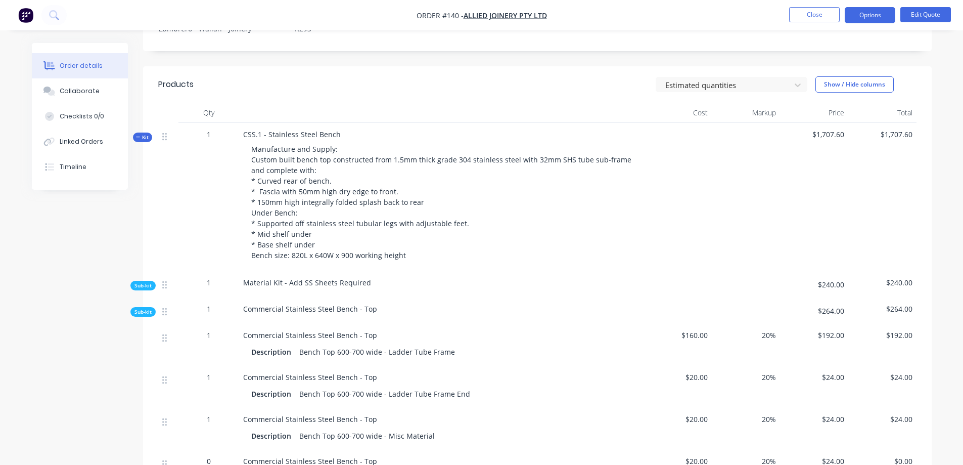
click at [139, 308] on span "Sub-kit" at bounding box center [143, 312] width 17 height 8
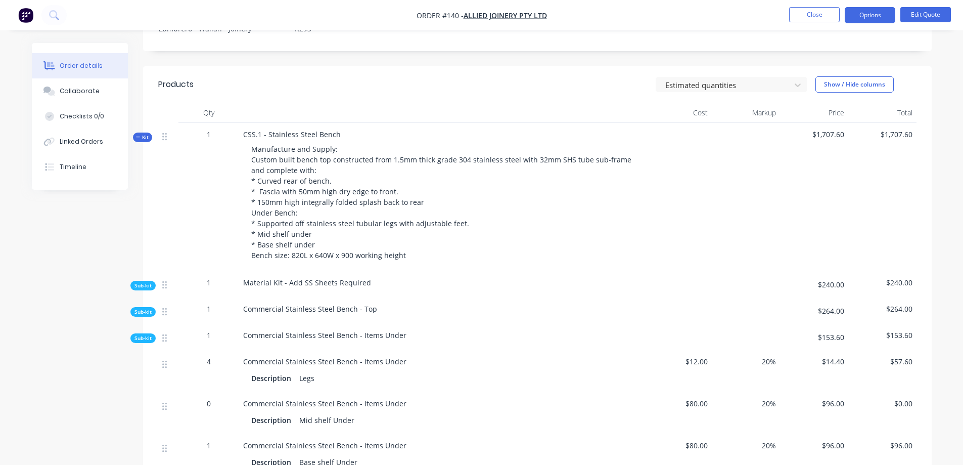
click at [142, 334] on span "Sub-kit" at bounding box center [143, 338] width 17 height 8
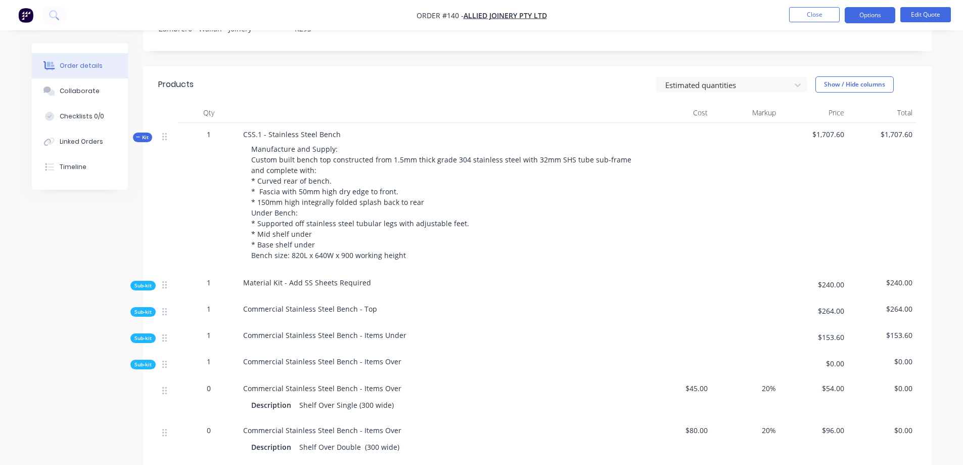
click at [145, 361] on span "Sub-kit" at bounding box center [143, 365] width 17 height 8
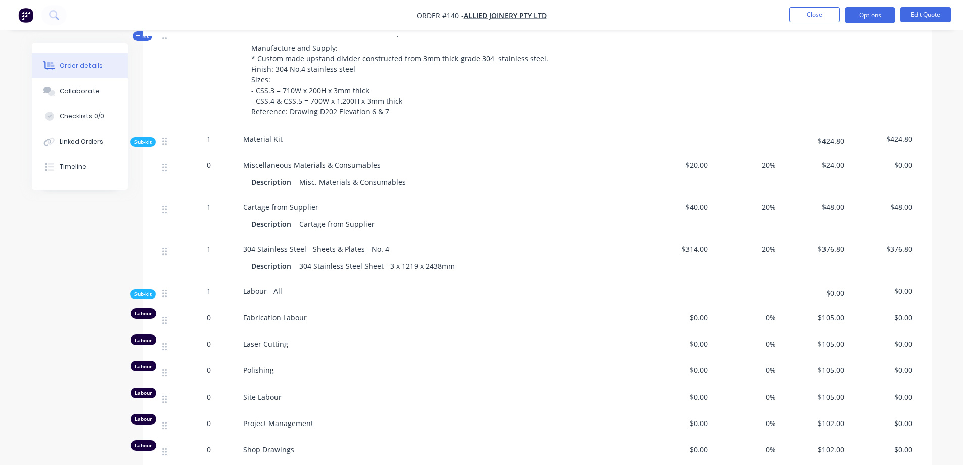
scroll to position [1315, 0]
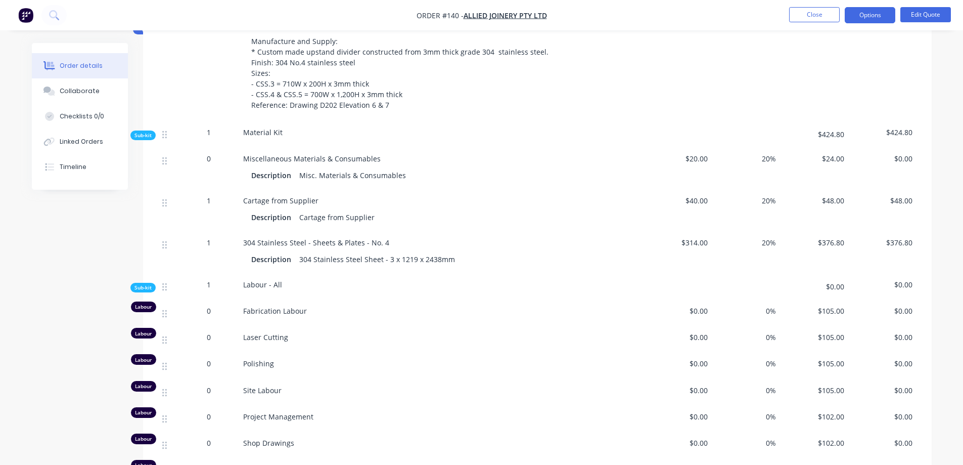
click at [146, 284] on span "Sub-kit" at bounding box center [143, 288] width 17 height 8
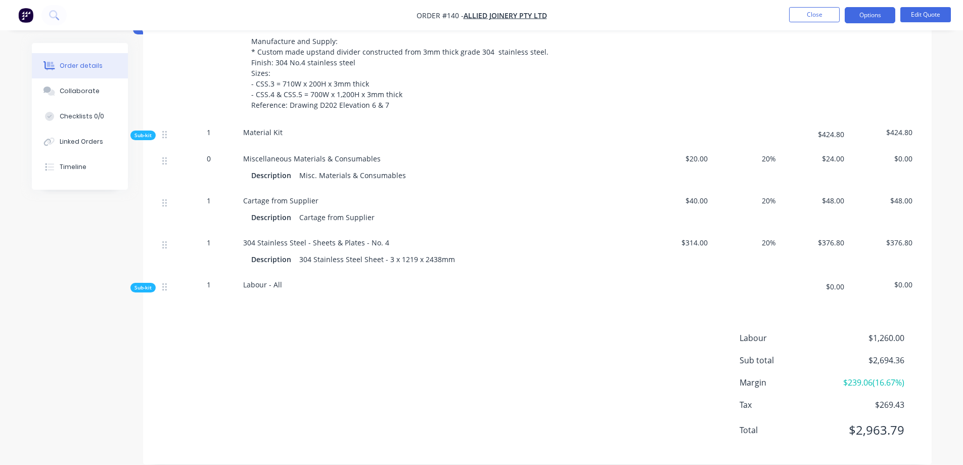
click at [146, 284] on span "Sub-kit" at bounding box center [143, 288] width 17 height 8
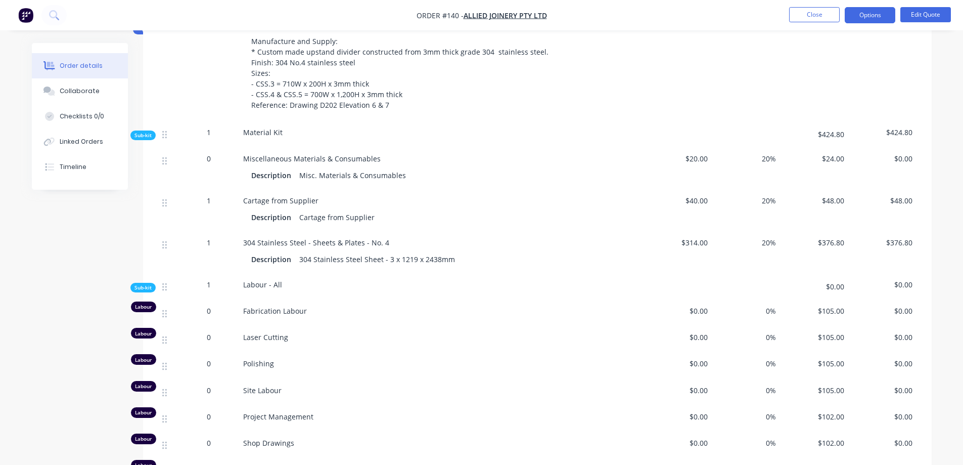
click at [146, 301] on div "Labour" at bounding box center [143, 306] width 25 height 11
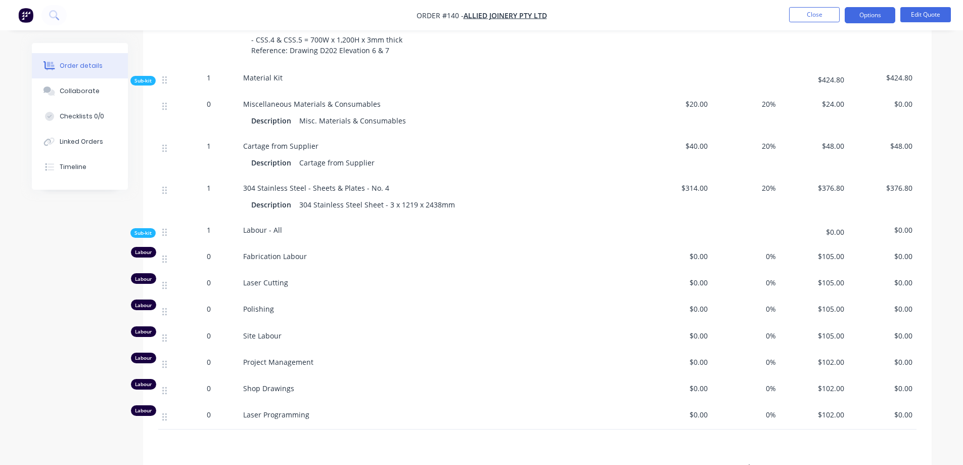
scroll to position [1365, 0]
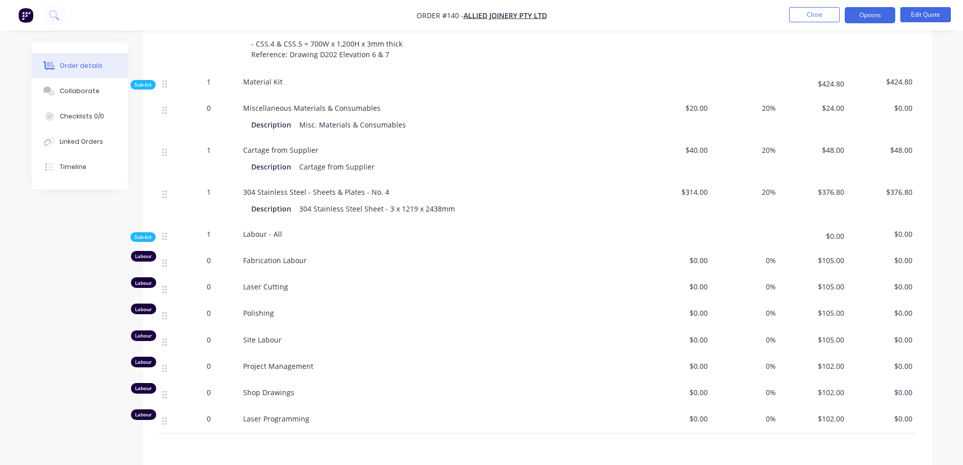
click at [221, 252] on div "0" at bounding box center [209, 262] width 61 height 26
click at [145, 233] on span "Sub-kit" at bounding box center [143, 237] width 17 height 8
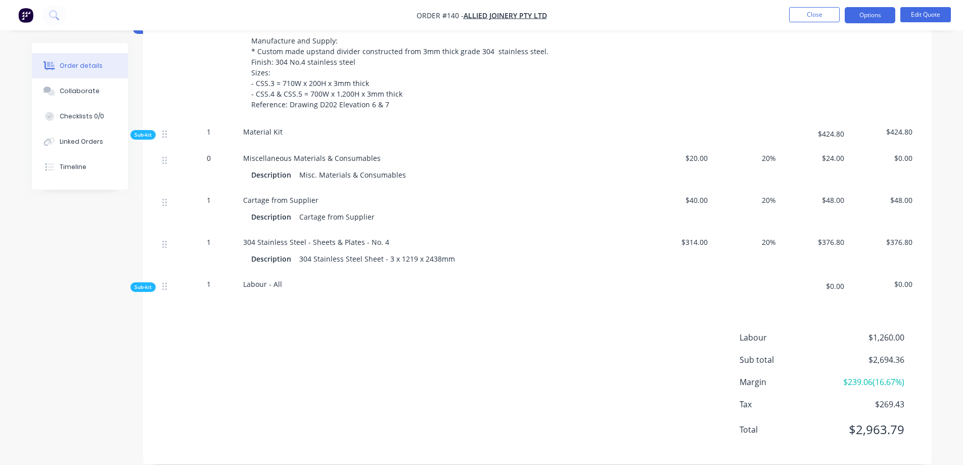
click at [146, 283] on span "Sub-kit" at bounding box center [143, 287] width 17 height 8
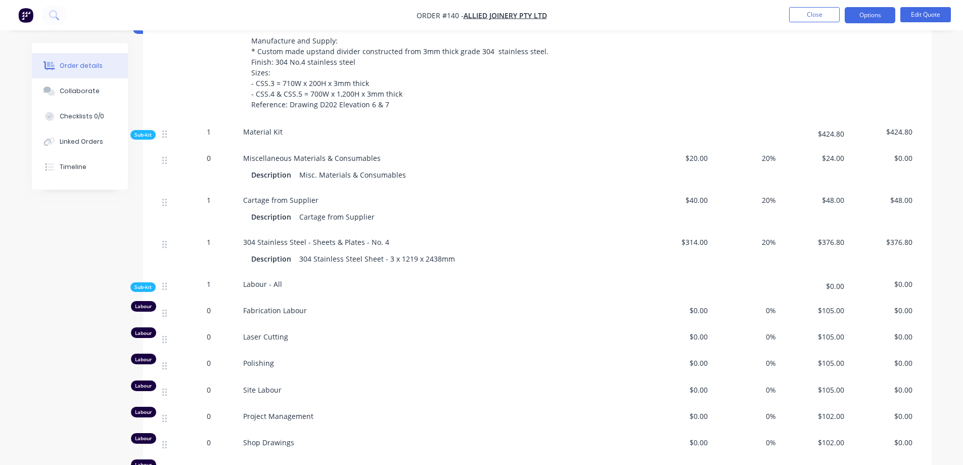
scroll to position [1365, 0]
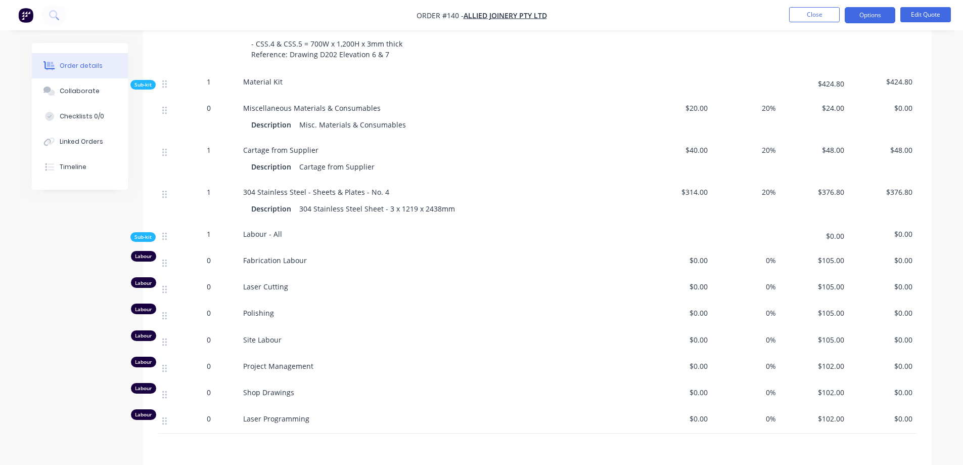
click at [196, 253] on div "0" at bounding box center [209, 262] width 61 height 26
click at [230, 249] on div "0" at bounding box center [209, 262] width 61 height 26
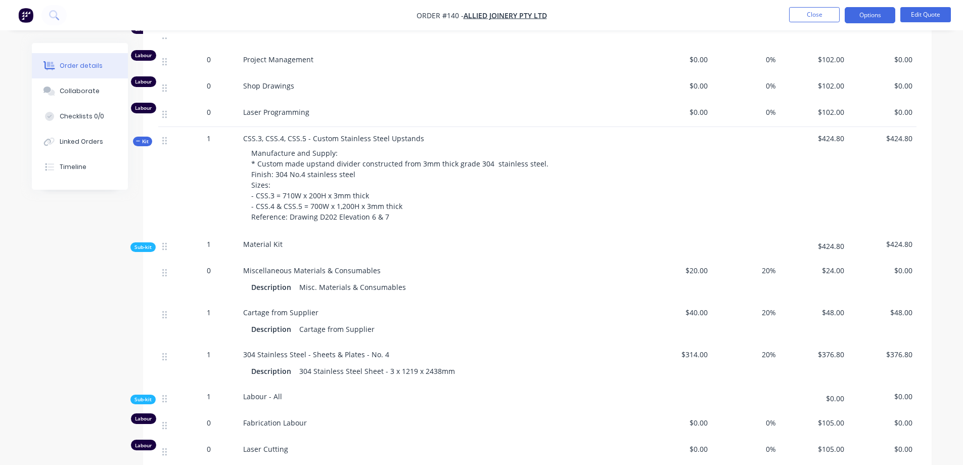
scroll to position [1146, 0]
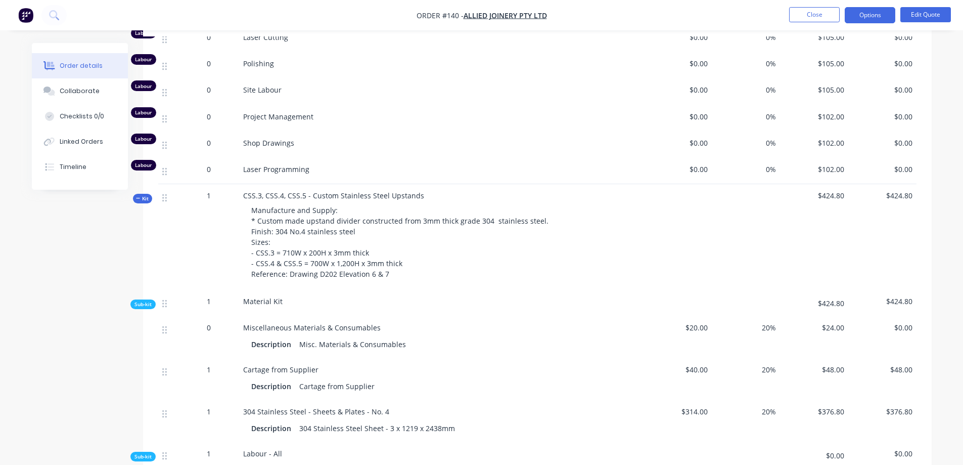
click at [144, 195] on span "Kit" at bounding box center [142, 199] width 13 height 8
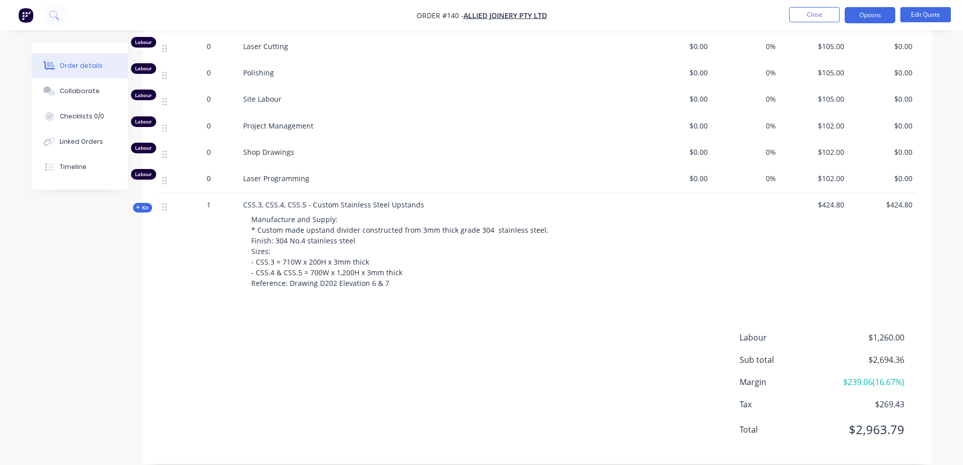
click at [145, 204] on span "Kit" at bounding box center [142, 208] width 13 height 8
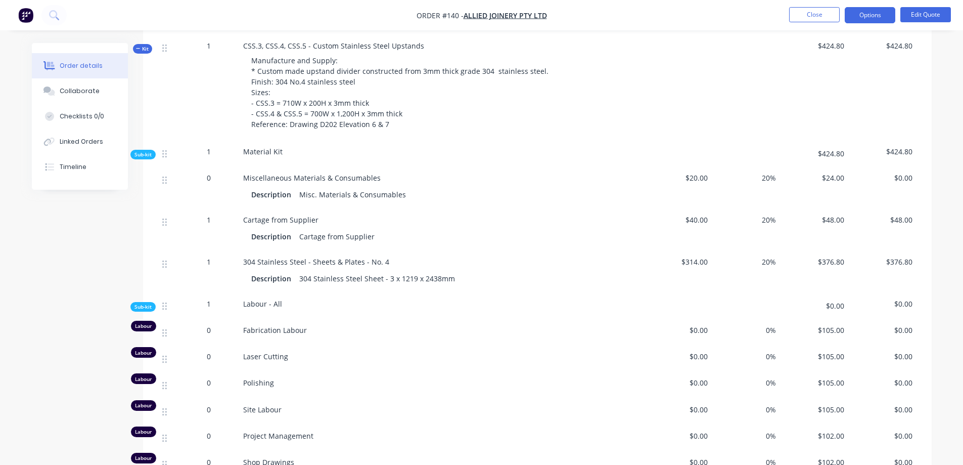
scroll to position [1298, 0]
click at [182, 317] on div "0" at bounding box center [209, 330] width 61 height 26
click at [208, 323] on span "0" at bounding box center [209, 328] width 4 height 11
click at [240, 317] on div "Fabrication Labour" at bounding box center [441, 330] width 405 height 26
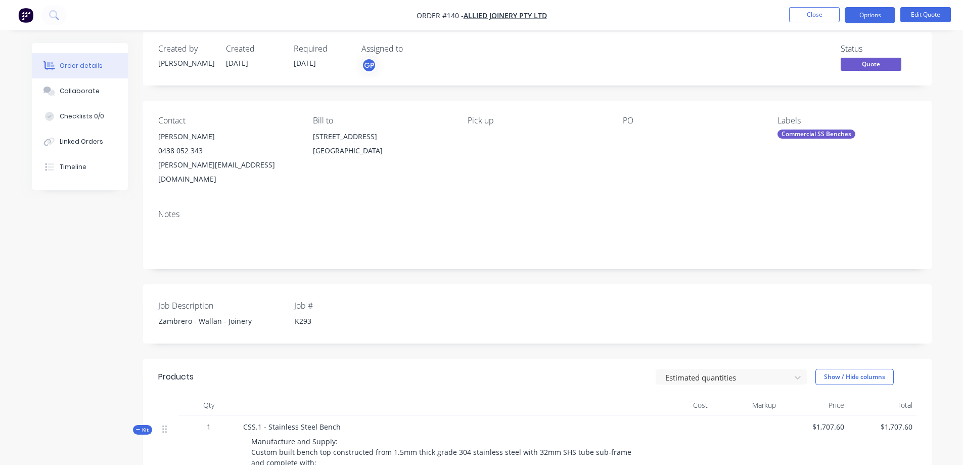
scroll to position [0, 0]
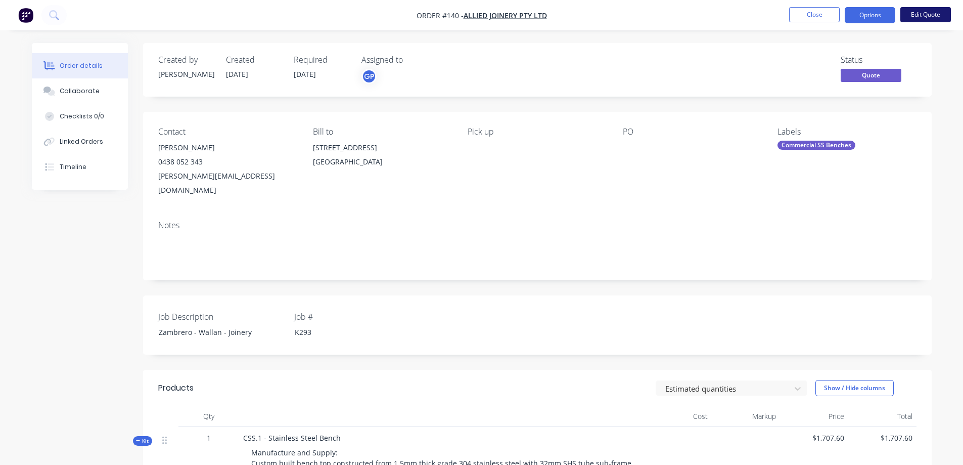
click at [910, 16] on button "Edit Quote" at bounding box center [926, 14] width 51 height 15
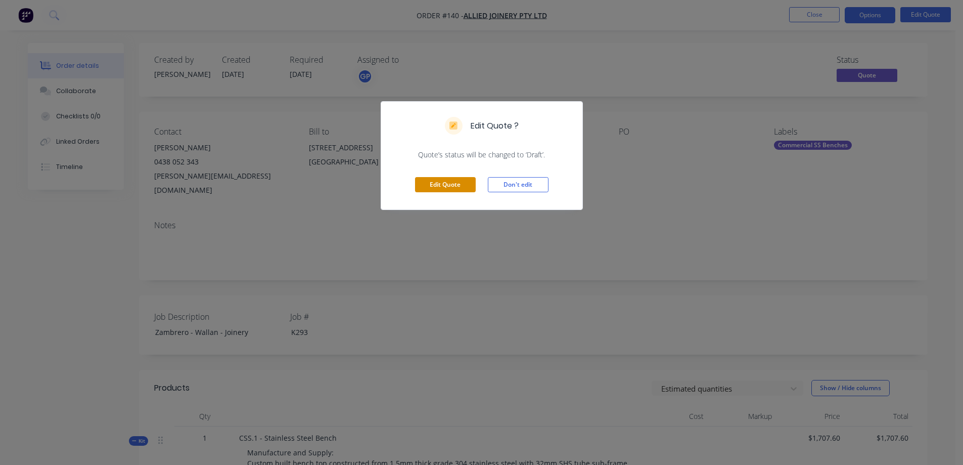
click at [452, 185] on button "Edit Quote" at bounding box center [445, 184] width 61 height 15
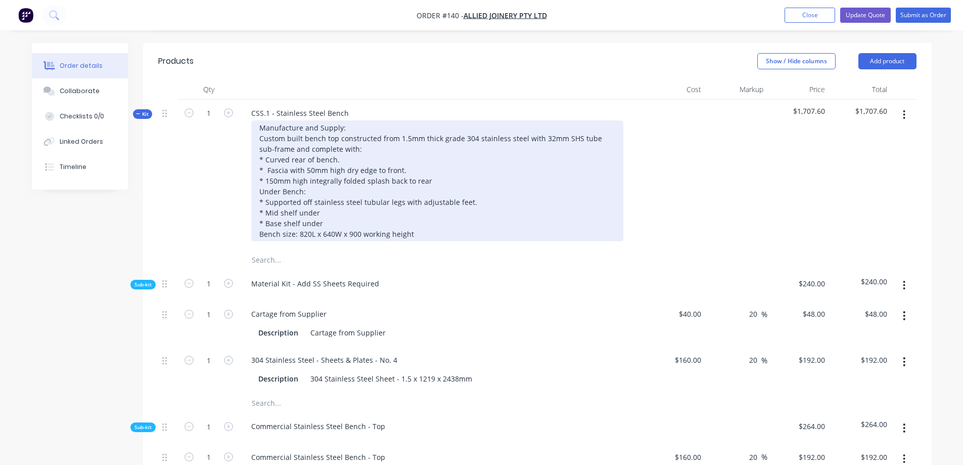
scroll to position [354, 0]
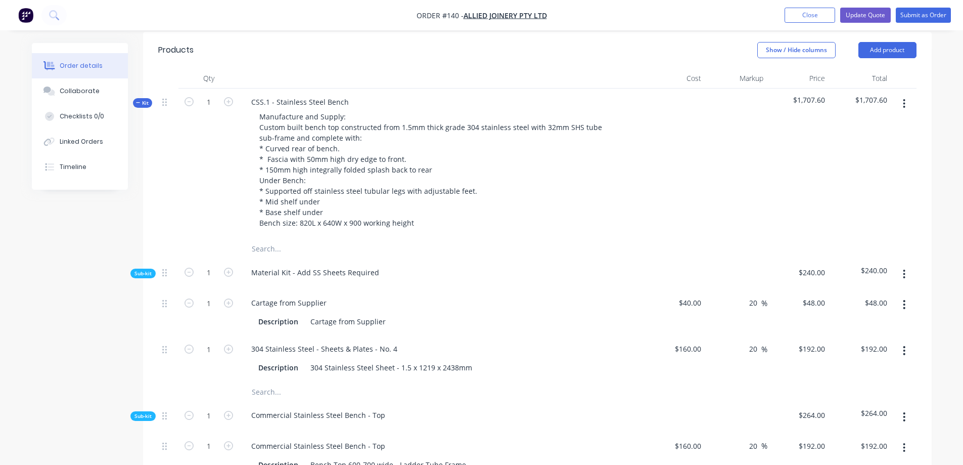
click at [147, 270] on span "Sub-kit" at bounding box center [143, 274] width 17 height 8
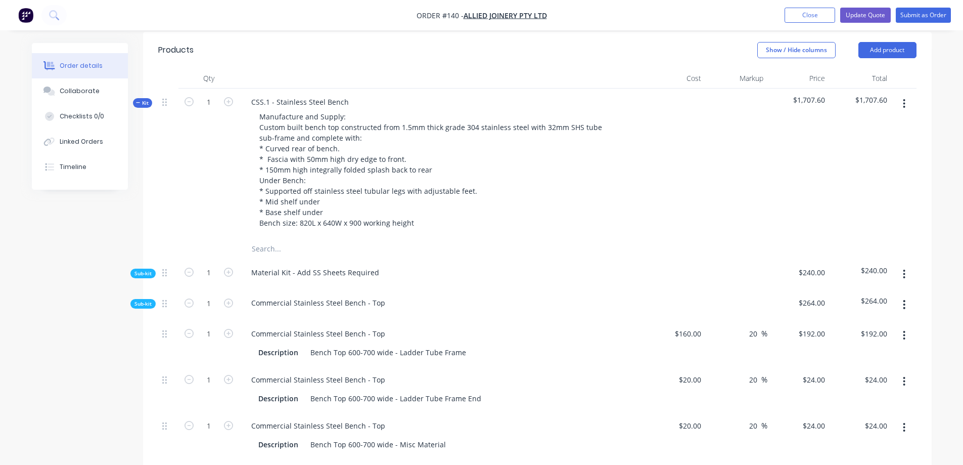
click at [144, 300] on span "Sub-kit" at bounding box center [143, 304] width 17 height 8
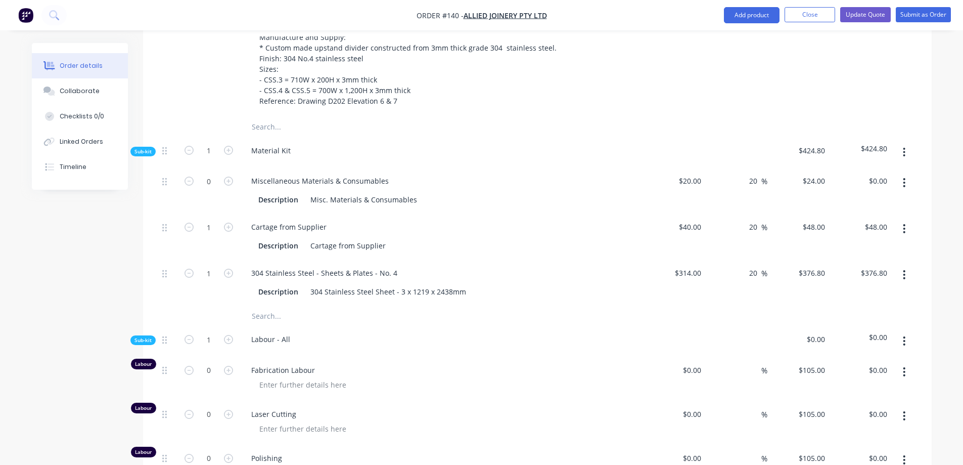
scroll to position [2579, 0]
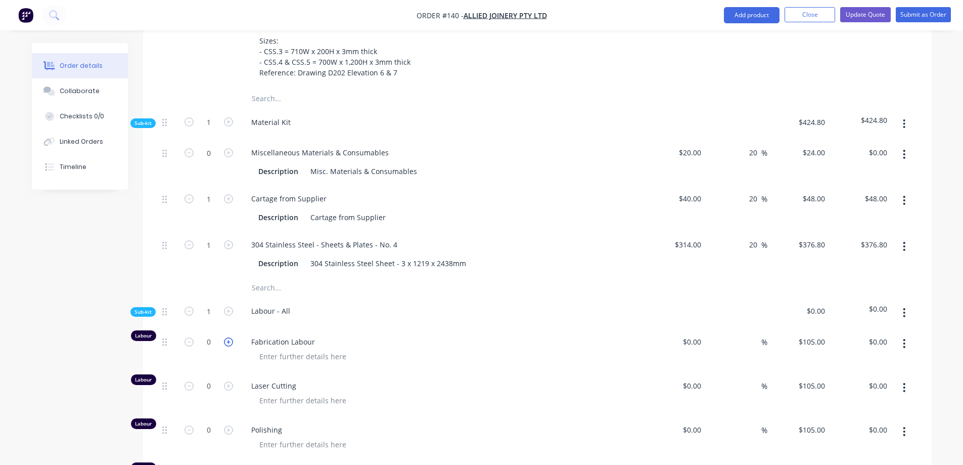
click at [228, 337] on icon "button" at bounding box center [228, 341] width 9 height 9
type input "1"
type input "$105.00"
click at [228, 337] on icon "button" at bounding box center [228, 341] width 9 height 9
type input "2"
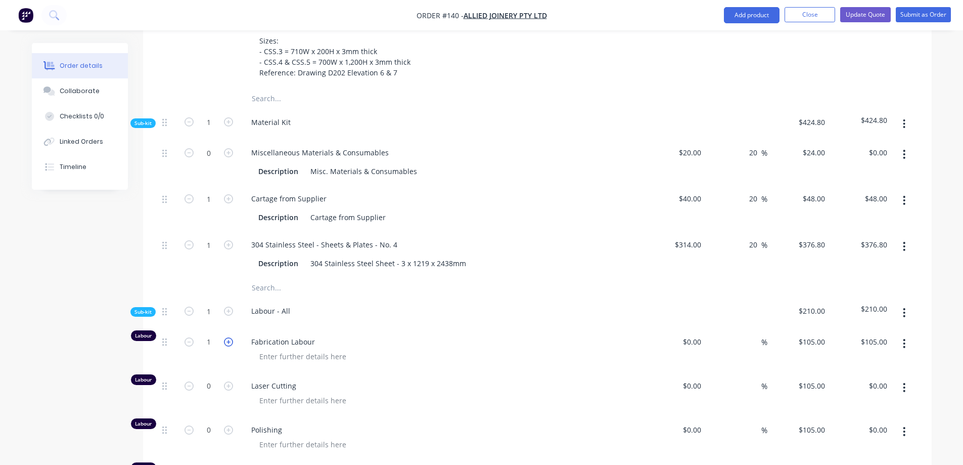
type input "$210.00"
click at [228, 337] on icon "button" at bounding box center [228, 341] width 9 height 9
type input "3"
type input "$315.00"
click at [228, 337] on icon "button" at bounding box center [228, 341] width 9 height 9
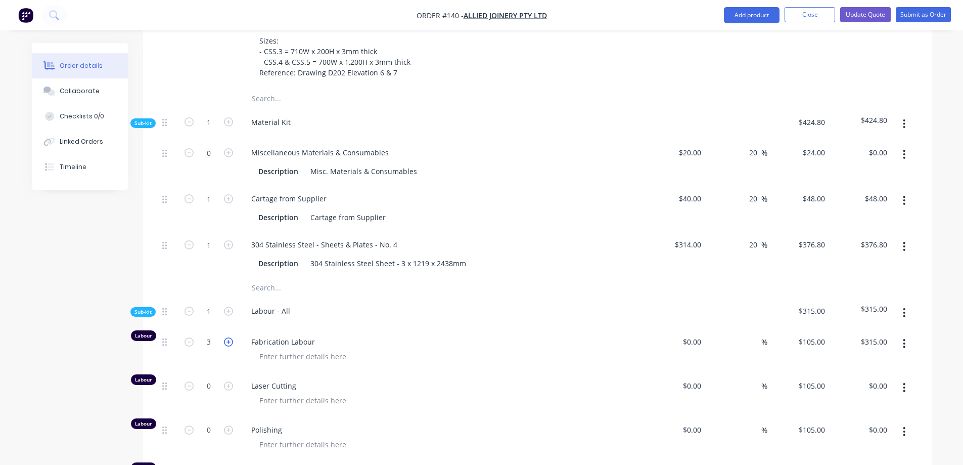
type input "4"
type input "$420.00"
click at [188, 337] on icon "button" at bounding box center [189, 341] width 9 height 9
type input "3"
type input "$315.00"
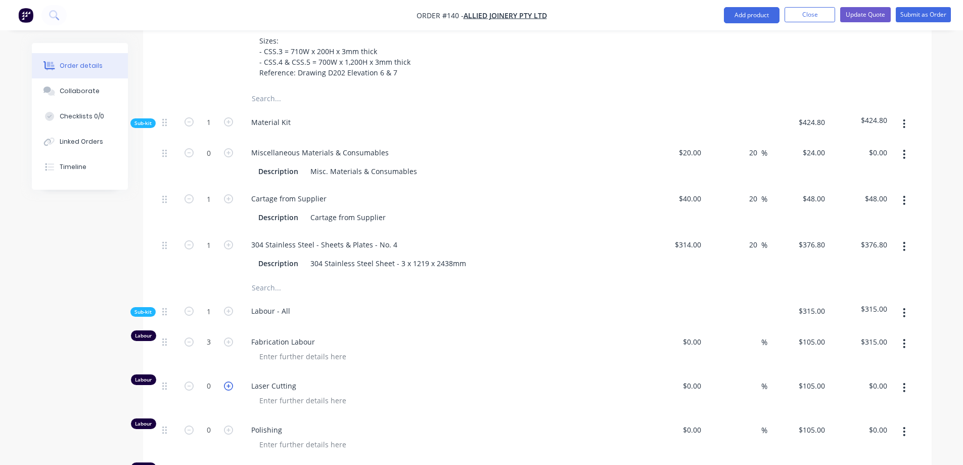
click at [228, 381] on icon "button" at bounding box center [228, 385] width 9 height 9
type input "1"
type input "$105.00"
click at [190, 337] on icon "button" at bounding box center [189, 341] width 9 height 9
type input "2"
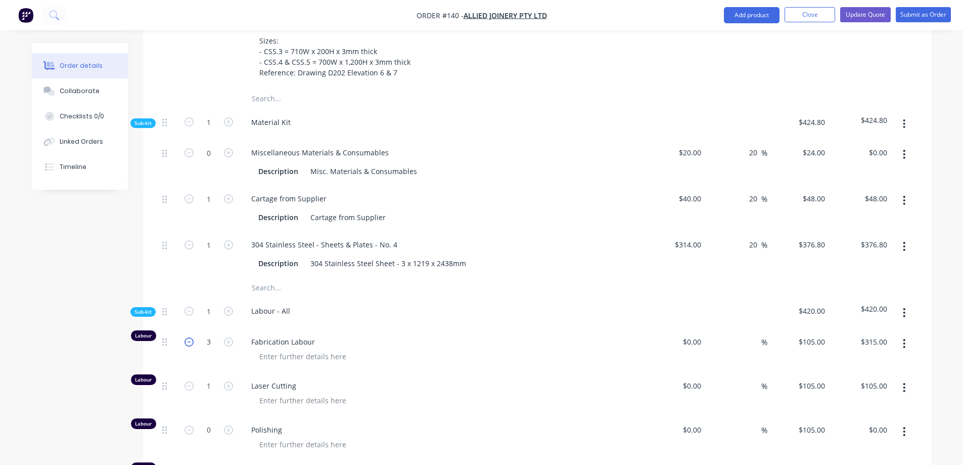
type input "$210.00"
click at [190, 337] on icon "button" at bounding box center [189, 341] width 9 height 9
type input "1"
type input "$105.00"
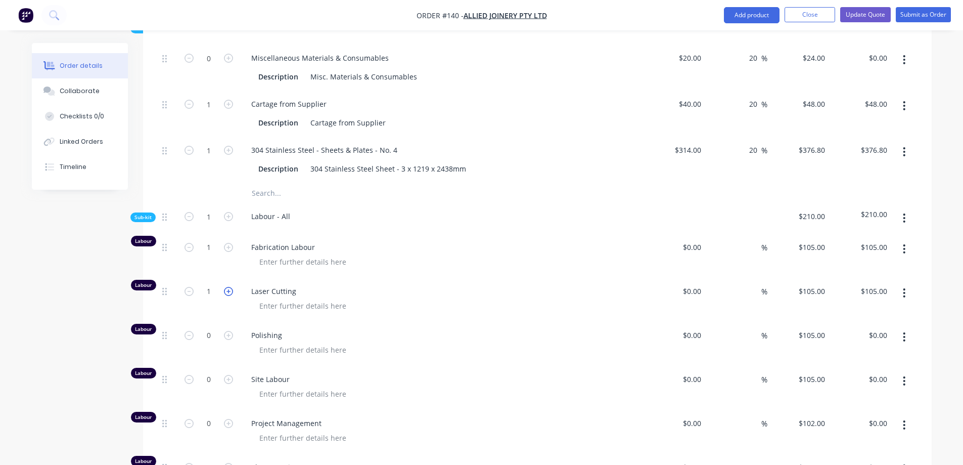
scroll to position [2680, 0]
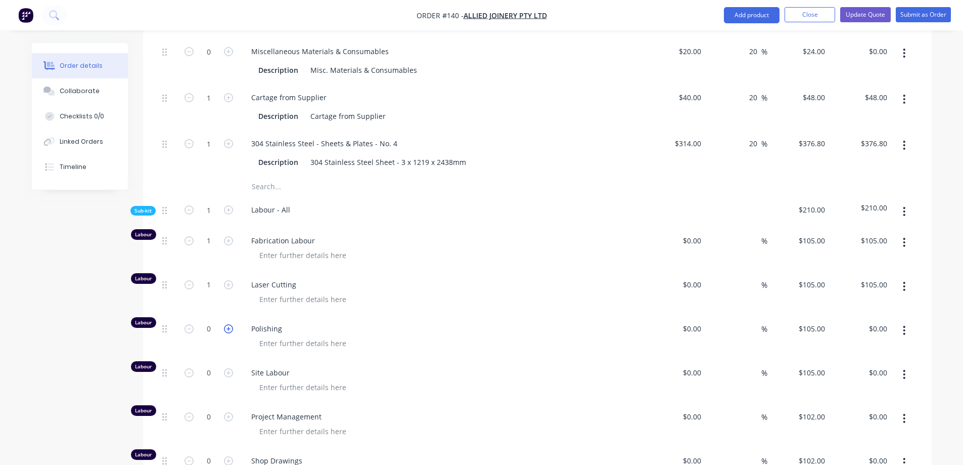
click at [227, 324] on icon "button" at bounding box center [228, 328] width 9 height 9
type input "1"
type input "$105.00"
click at [227, 324] on icon "button" at bounding box center [228, 328] width 9 height 9
type input "2"
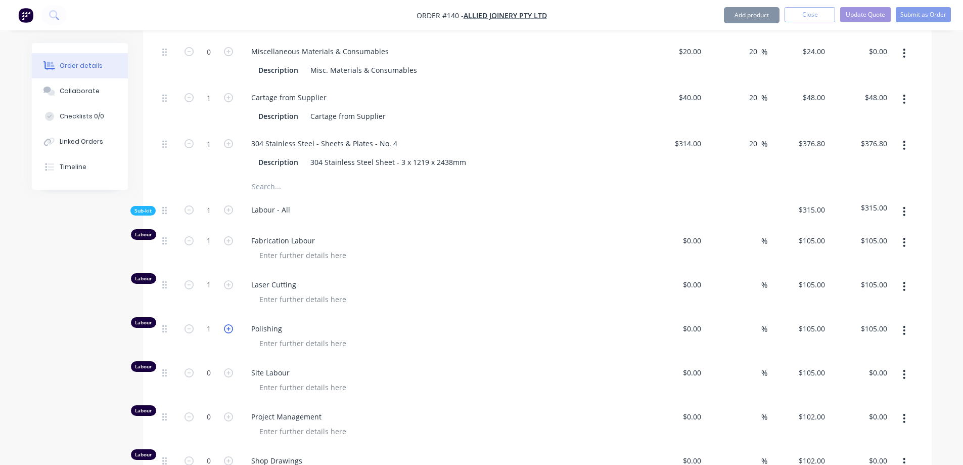
type input "$210.00"
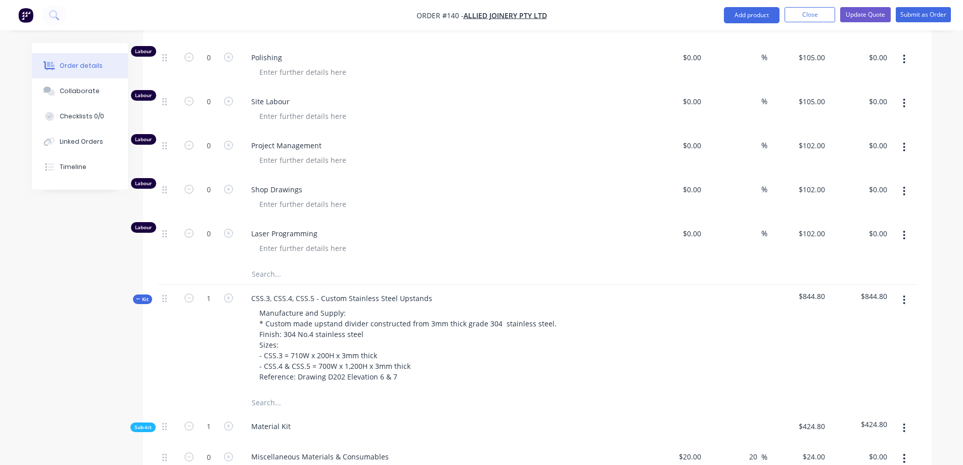
scroll to position [2174, 0]
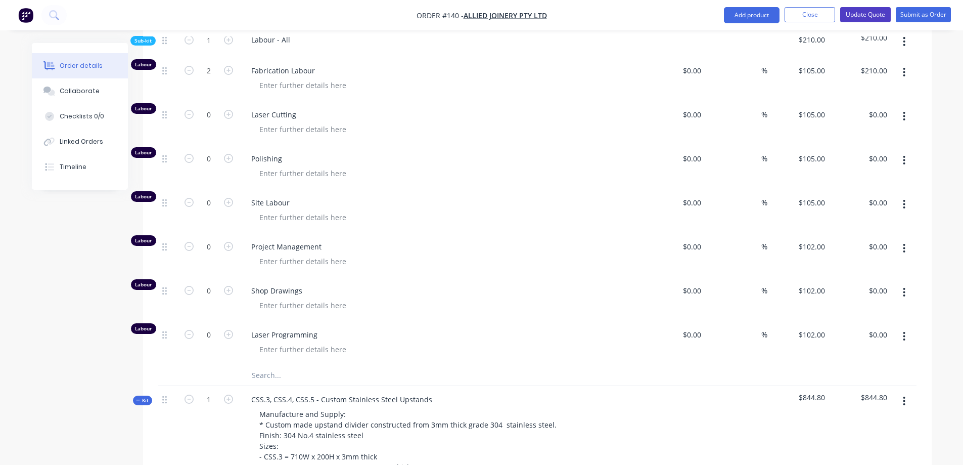
click at [854, 14] on button "Update Quote" at bounding box center [866, 14] width 51 height 15
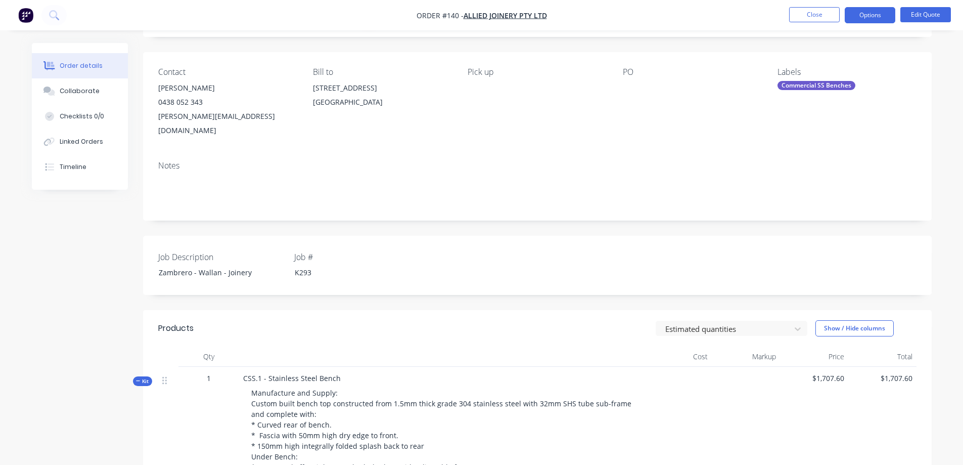
scroll to position [0, 0]
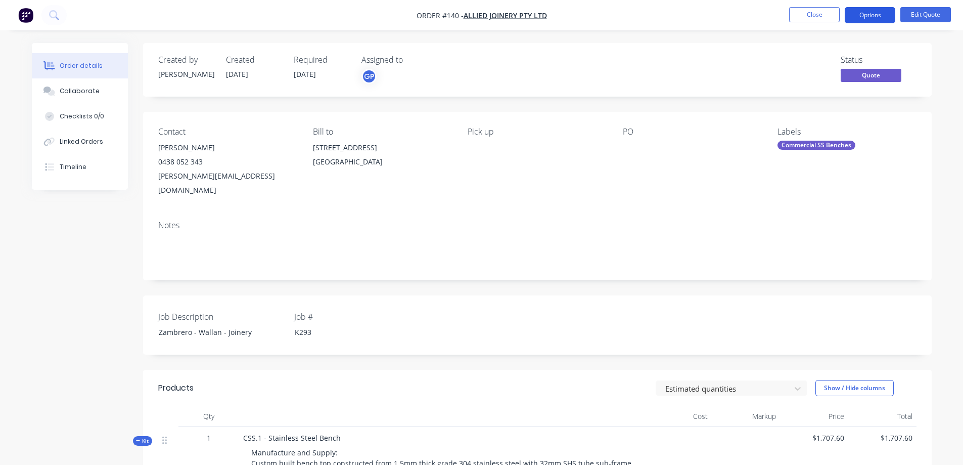
click at [878, 10] on button "Options" at bounding box center [870, 15] width 51 height 16
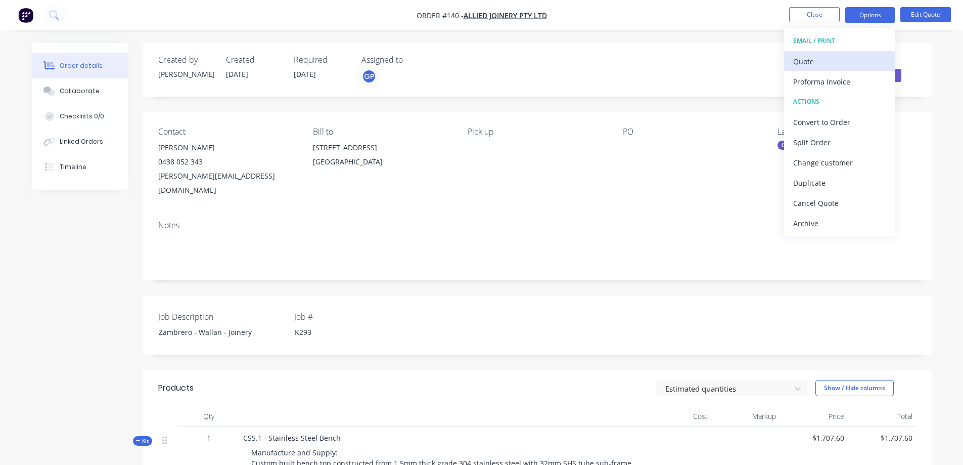
click at [815, 61] on div "Quote" at bounding box center [839, 61] width 93 height 15
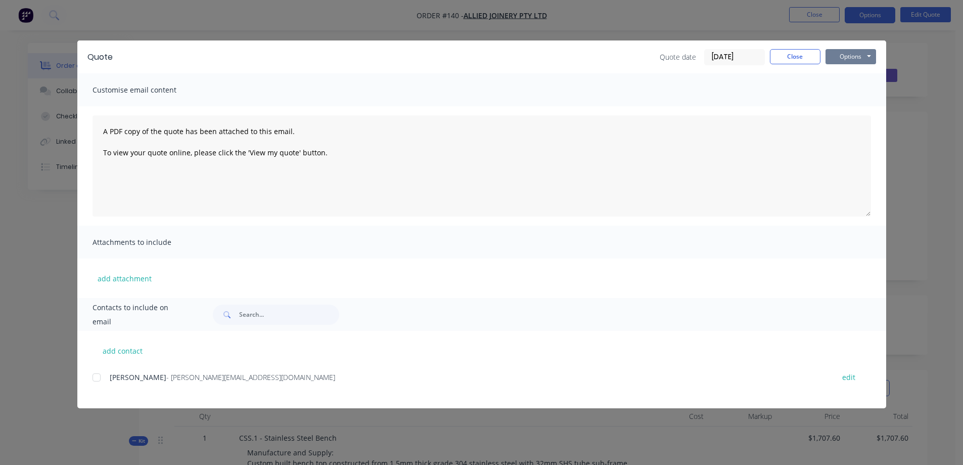
click at [848, 55] on button "Options" at bounding box center [851, 56] width 51 height 15
click at [847, 76] on button "Preview" at bounding box center [858, 74] width 65 height 17
click at [98, 378] on div at bounding box center [96, 377] width 20 height 20
click at [839, 55] on button "Options" at bounding box center [851, 56] width 51 height 15
click at [851, 106] on button "Email" at bounding box center [858, 108] width 65 height 17
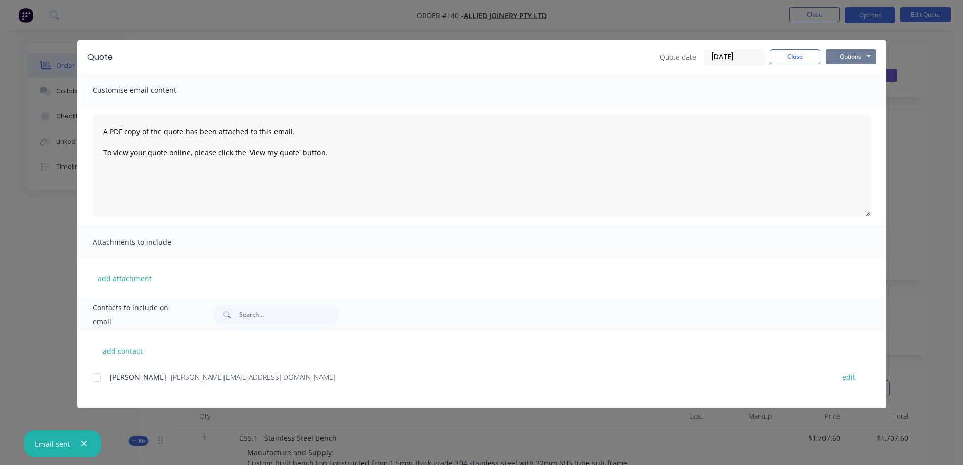
click at [843, 53] on button "Options" at bounding box center [851, 56] width 51 height 15
click at [857, 76] on button "Preview" at bounding box center [858, 74] width 65 height 17
click at [854, 55] on button "Options" at bounding box center [851, 56] width 51 height 15
click at [95, 374] on div at bounding box center [96, 377] width 20 height 20
click at [847, 52] on button "Options" at bounding box center [851, 56] width 51 height 15
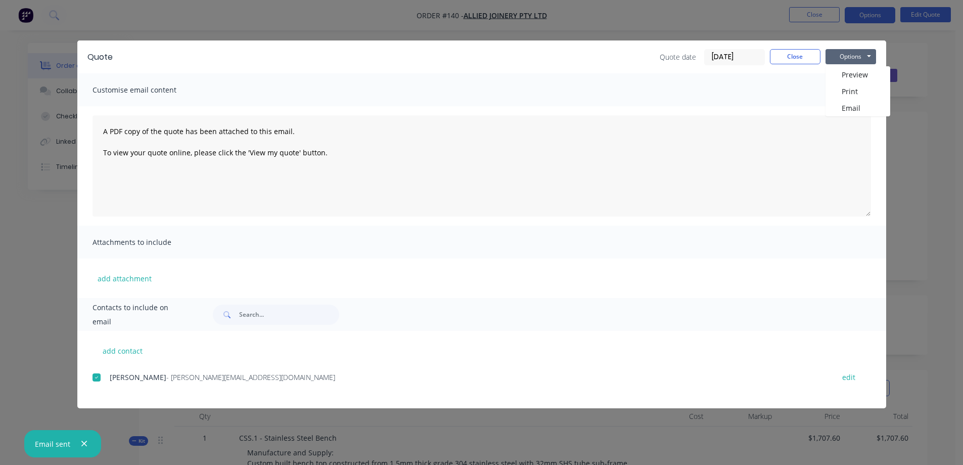
click at [96, 379] on div at bounding box center [96, 377] width 20 height 20
click at [845, 54] on button "Options" at bounding box center [851, 56] width 51 height 15
click at [850, 106] on button "Email" at bounding box center [858, 108] width 65 height 17
